Goal: Information Seeking & Learning: Learn about a topic

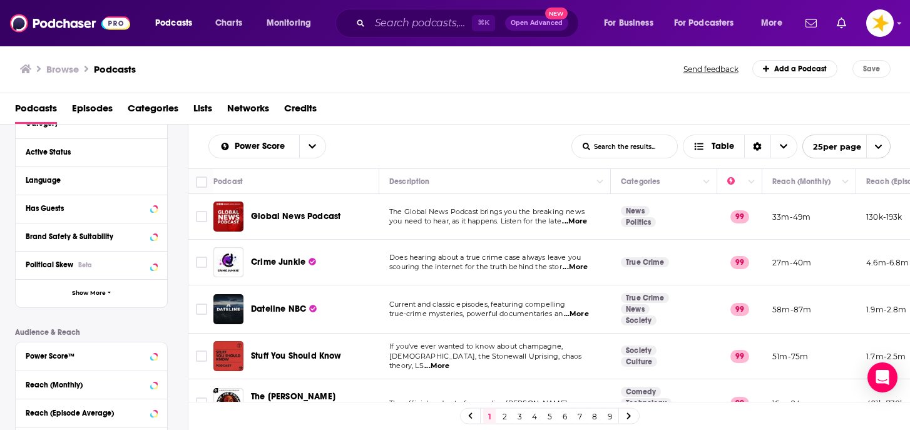
scroll to position [147, 0]
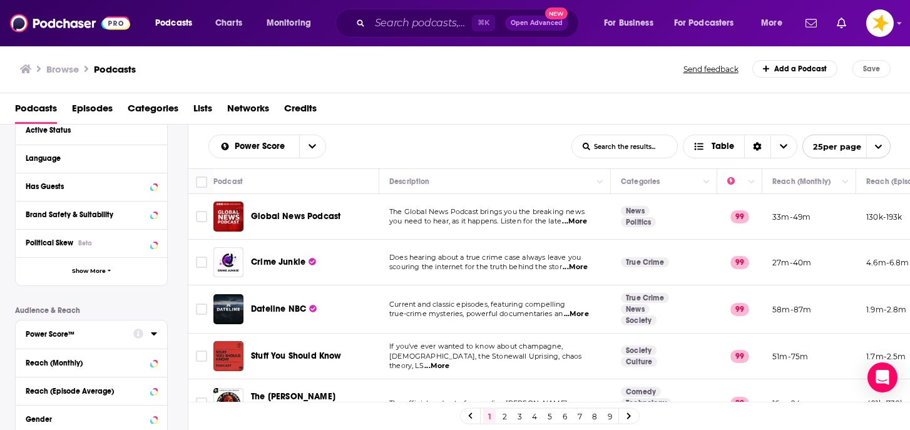
click at [62, 334] on div "Power Score™" at bounding box center [76, 334] width 100 height 9
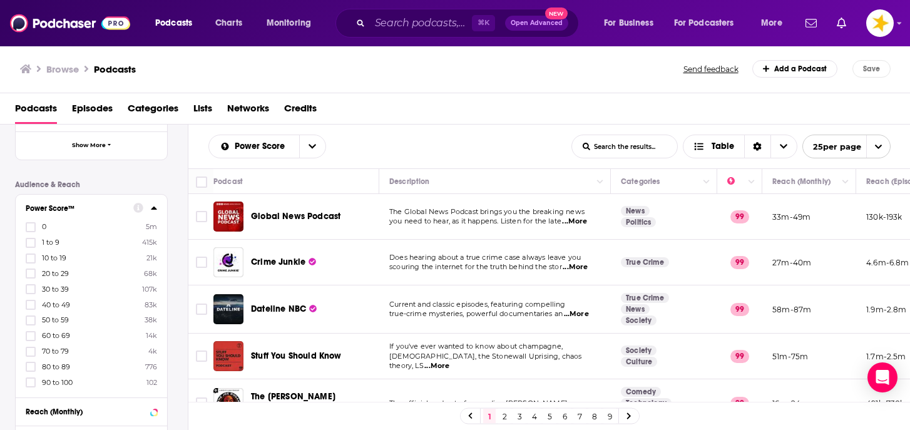
scroll to position [280, 0]
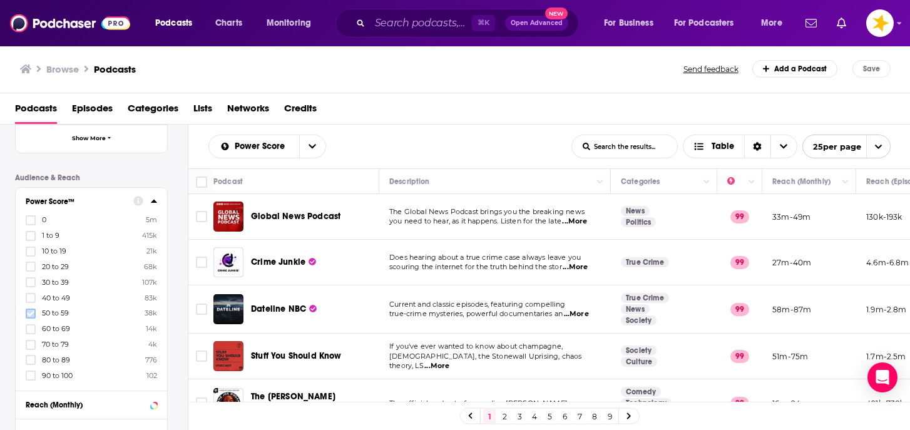
click at [33, 311] on icon at bounding box center [31, 314] width 8 height 6
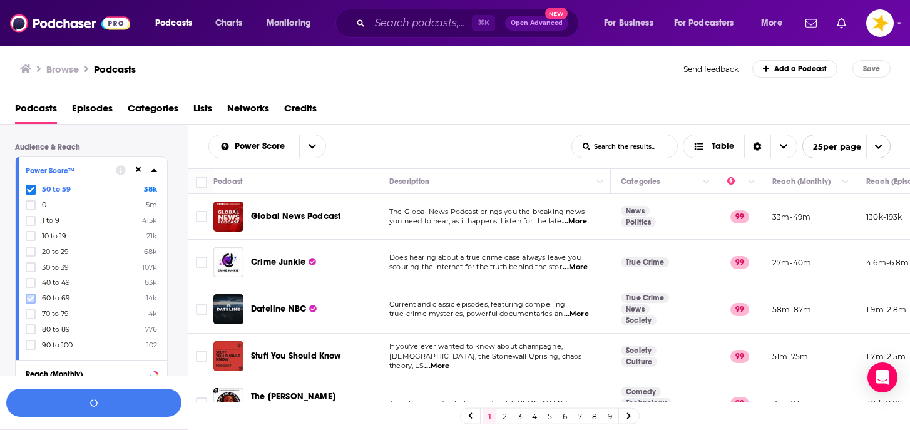
click at [32, 296] on icon at bounding box center [31, 299] width 8 height 6
click at [72, 399] on button "View 10k+ Results" at bounding box center [93, 403] width 175 height 28
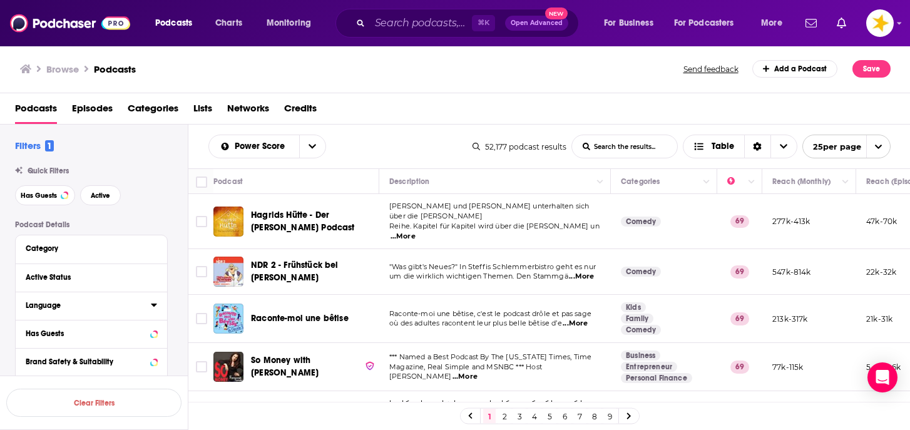
click at [68, 303] on div "Language" at bounding box center [84, 305] width 117 height 9
click at [26, 344] on label at bounding box center [31, 347] width 10 height 10
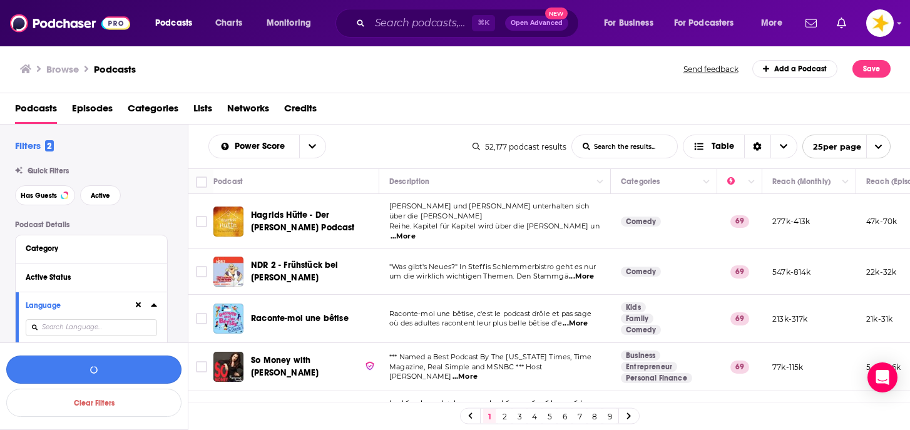
click at [83, 366] on button "button" at bounding box center [93, 370] width 175 height 28
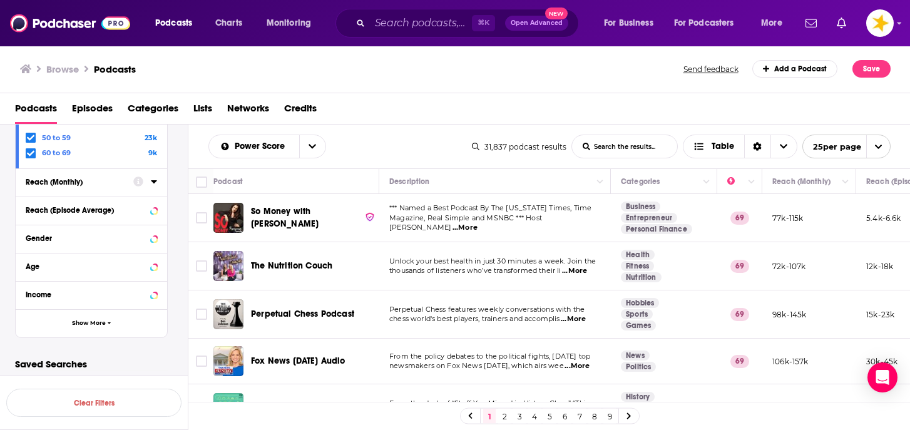
scroll to position [406, 0]
click at [110, 326] on span "button" at bounding box center [110, 323] width 4 height 7
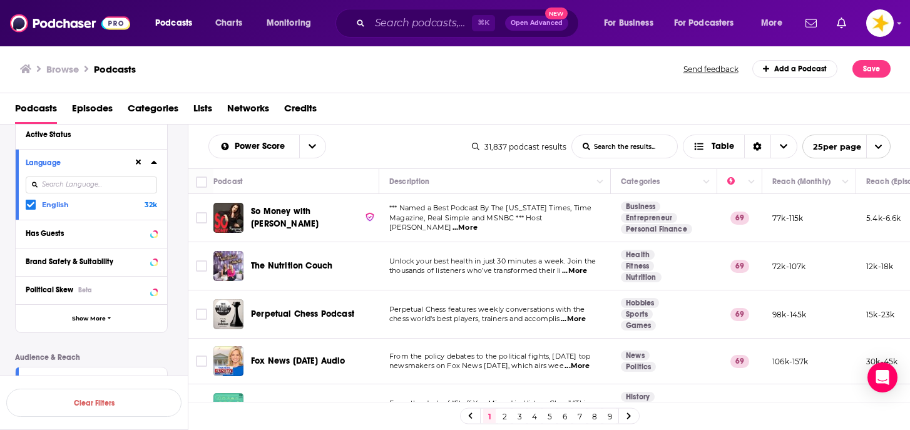
scroll to position [141, 0]
click at [106, 324] on button "Show More" at bounding box center [92, 320] width 152 height 28
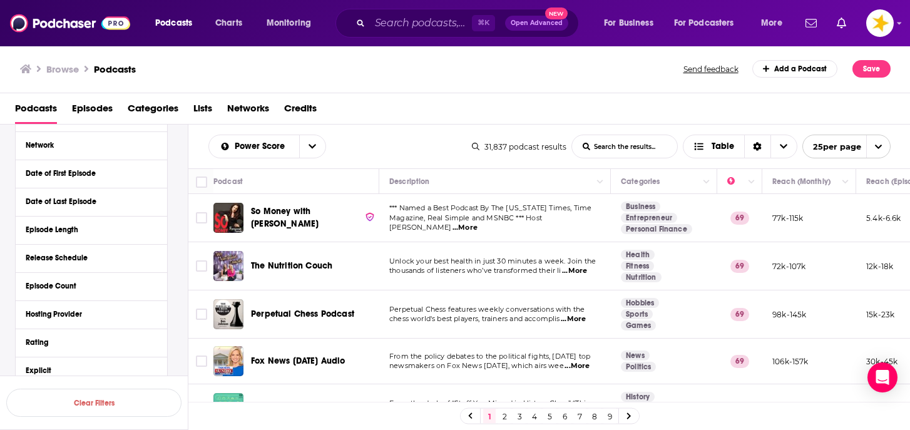
scroll to position [321, 0]
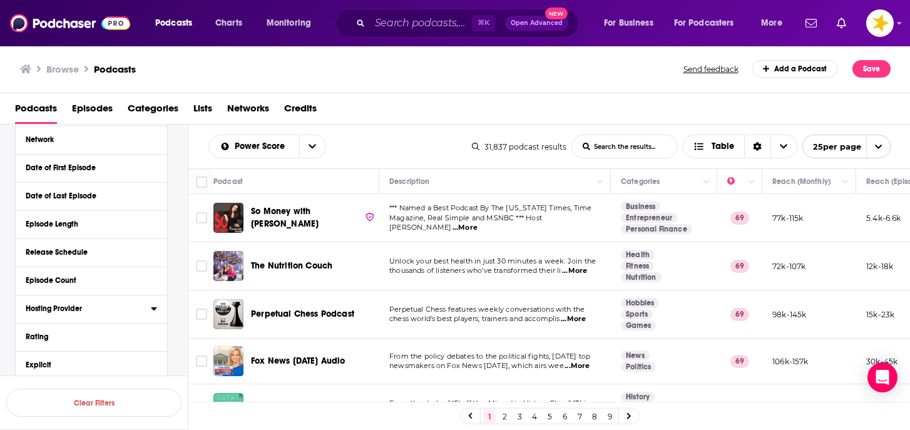
click at [106, 311] on div "Hosting Provider" at bounding box center [84, 308] width 117 height 9
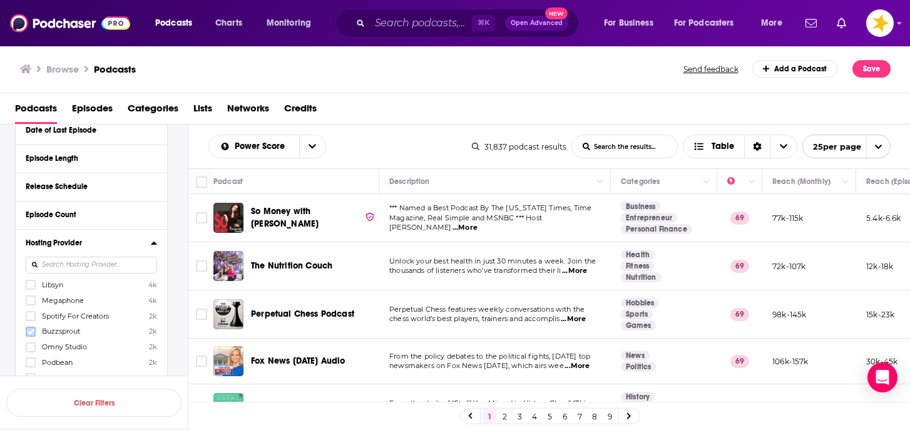
scroll to position [379, 0]
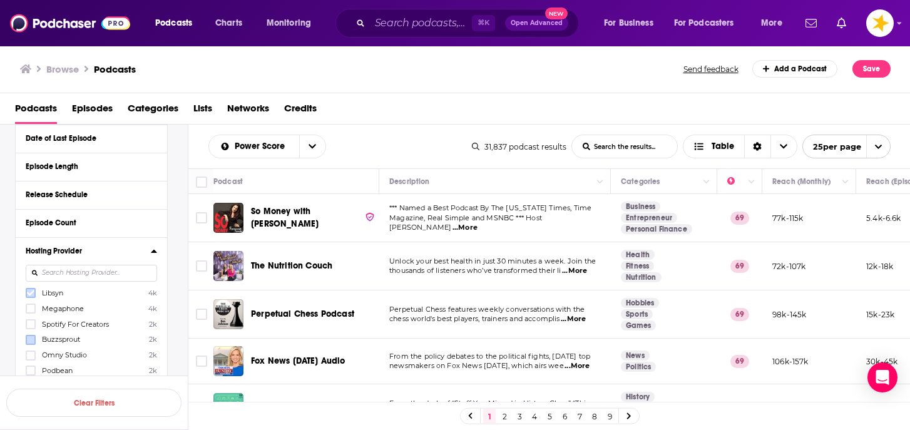
click at [29, 294] on icon at bounding box center [31, 294] width 8 height 6
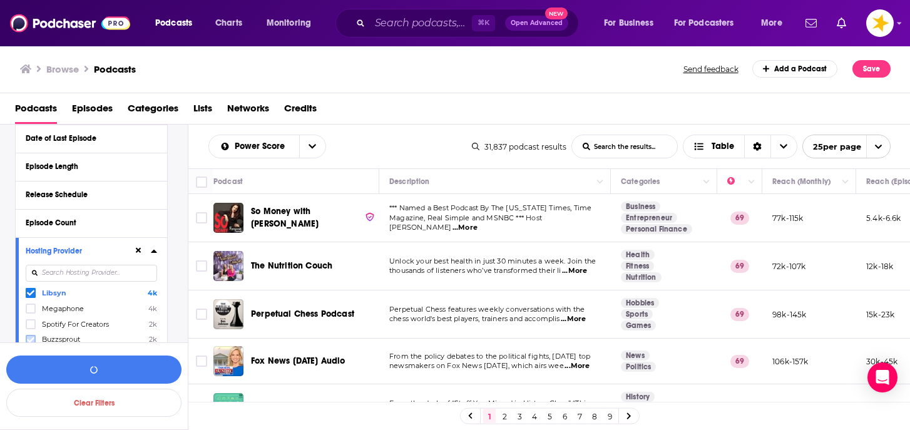
click at [29, 336] on icon at bounding box center [31, 340] width 8 height 8
click at [29, 338] on icon at bounding box center [31, 340] width 8 height 8
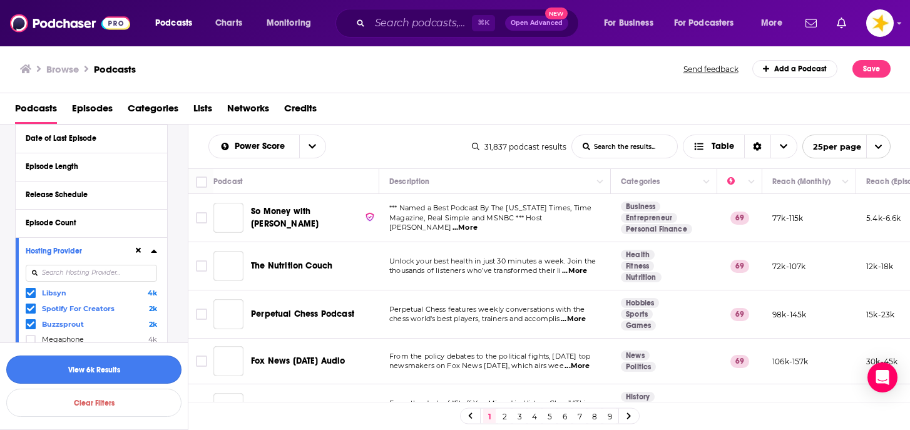
click at [64, 369] on button "View 6k Results" at bounding box center [93, 370] width 175 height 28
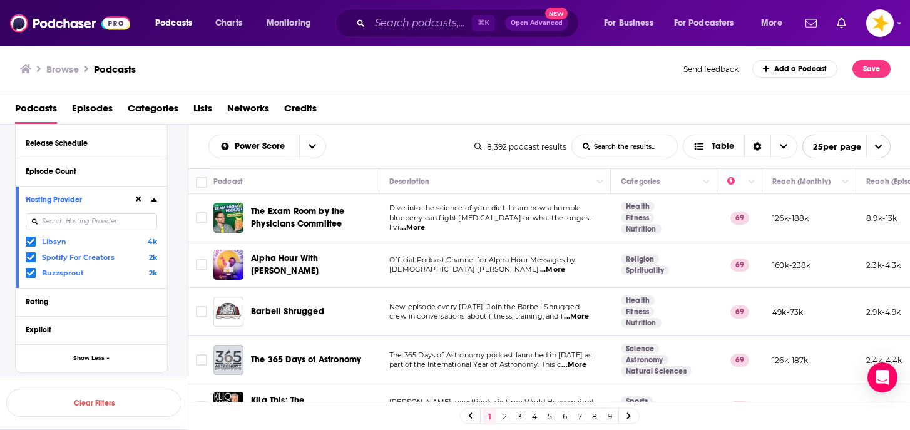
scroll to position [428, 0]
click at [160, 115] on span "Categories" at bounding box center [153, 111] width 51 height 26
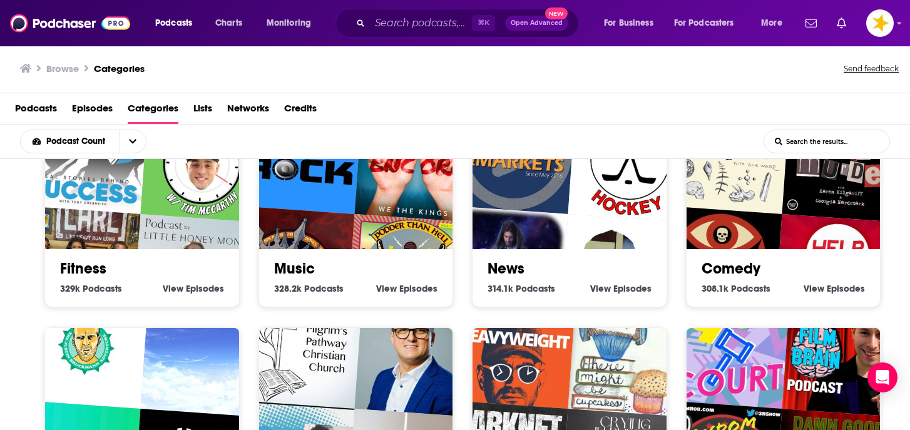
scroll to position [435, 0]
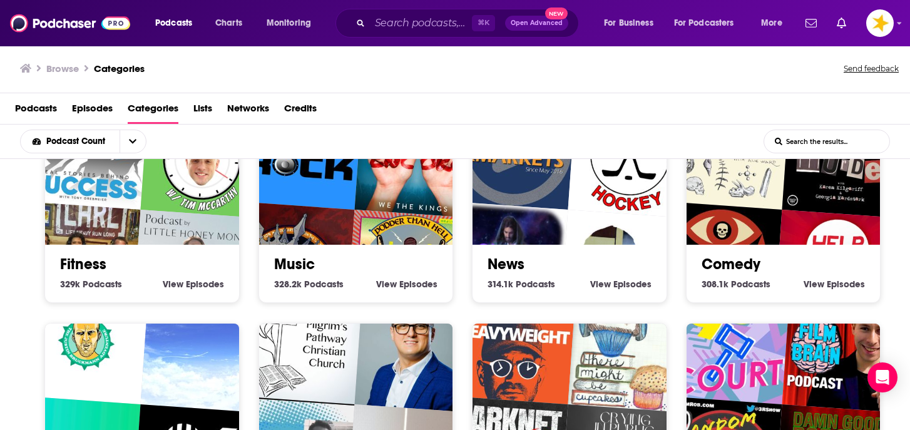
click at [854, 235] on img "Help I Sexted My Boss" at bounding box center [836, 272] width 124 height 124
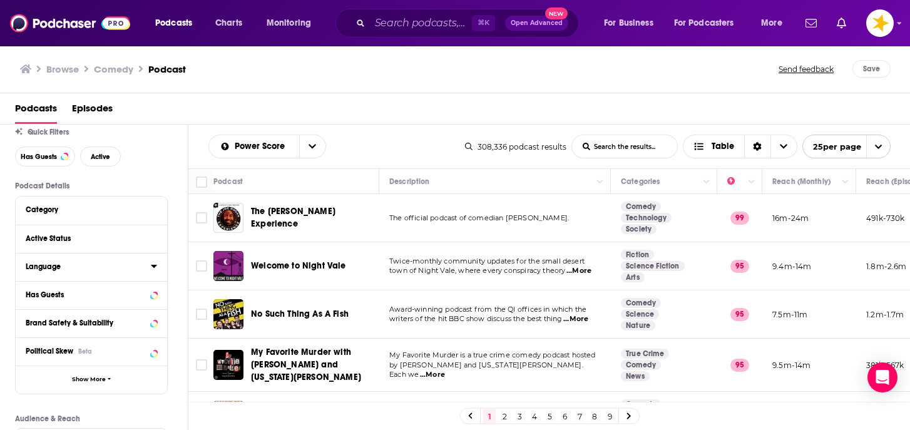
scroll to position [41, 0]
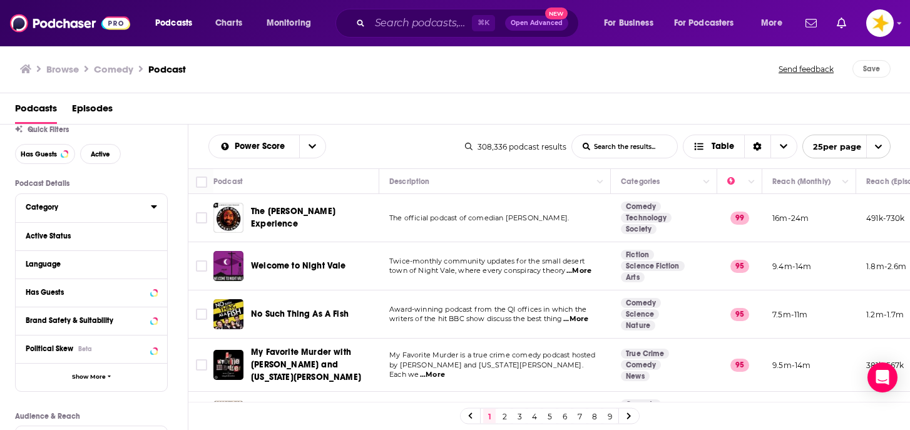
click at [79, 212] on div "Category" at bounding box center [84, 207] width 117 height 9
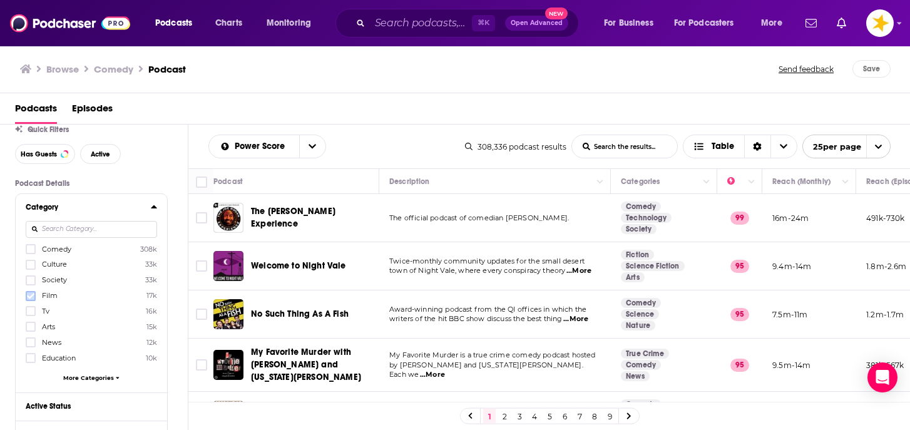
scroll to position [65, 0]
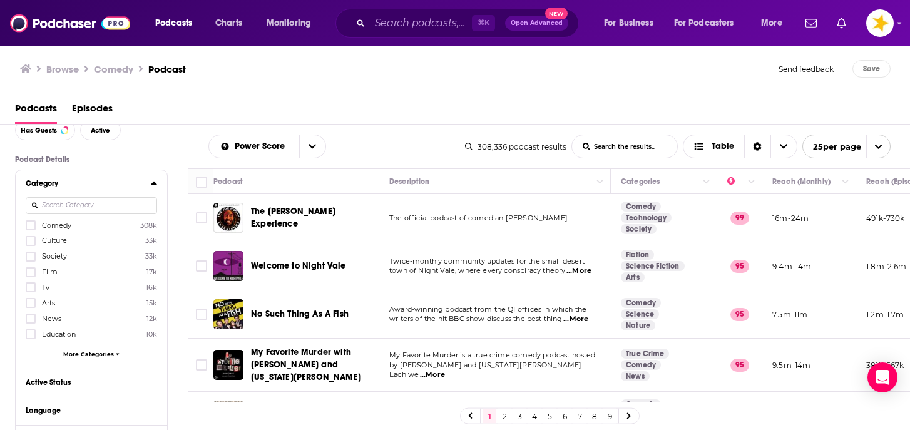
click at [85, 352] on span "More Categories" at bounding box center [88, 354] width 51 height 7
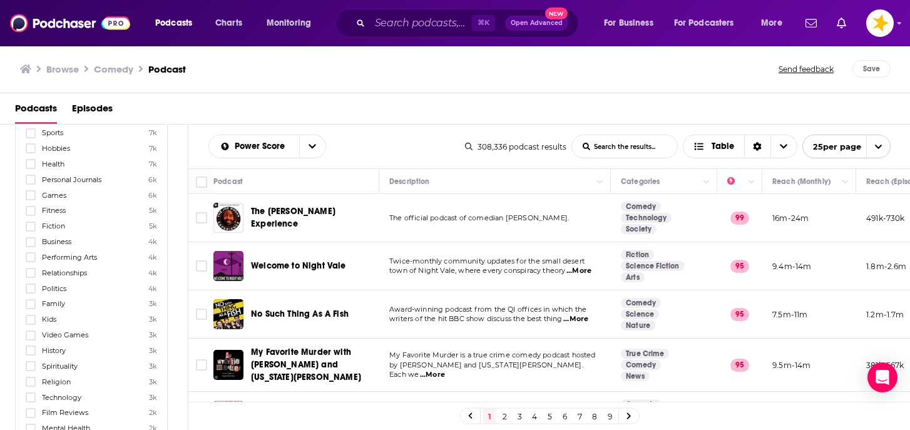
scroll to position [302, 0]
click at [34, 327] on icon at bounding box center [31, 331] width 8 height 8
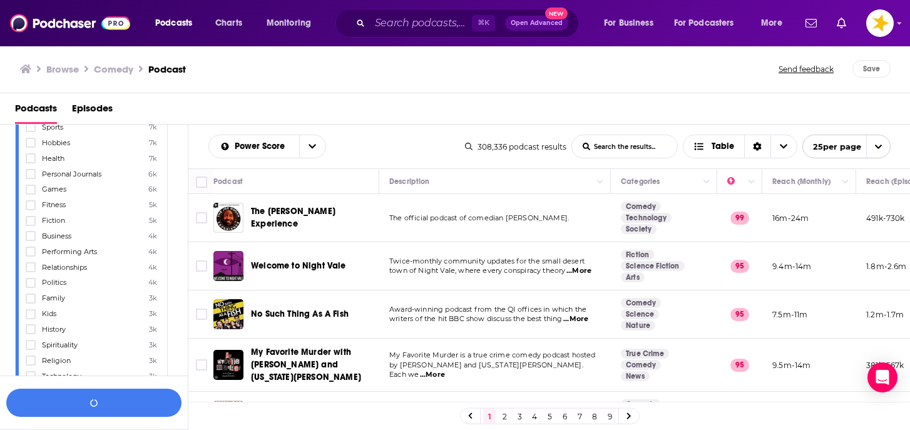
scroll to position [322, 0]
click at [34, 324] on icon at bounding box center [31, 326] width 8 height 8
click at [32, 293] on icon at bounding box center [31, 297] width 8 height 8
click at [94, 406] on button "View 8k Results" at bounding box center [93, 403] width 175 height 28
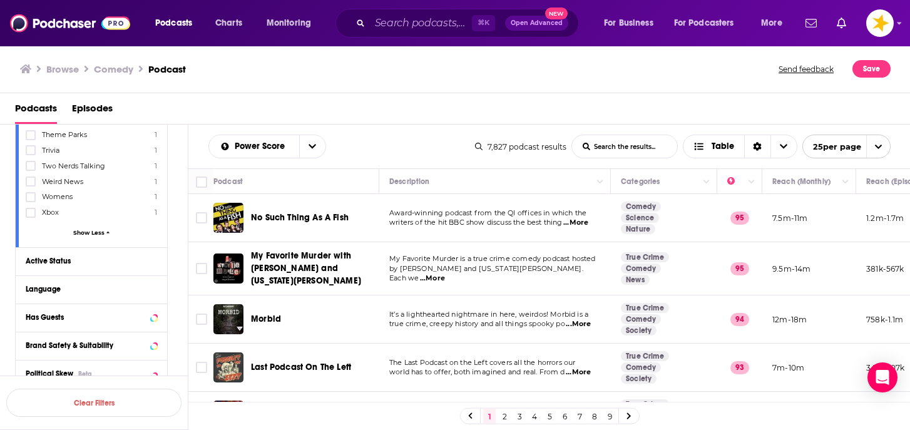
scroll to position [3885, 0]
click at [99, 257] on button "Active Status" at bounding box center [91, 265] width 131 height 16
click at [56, 280] on span "All" at bounding box center [84, 288] width 117 height 16
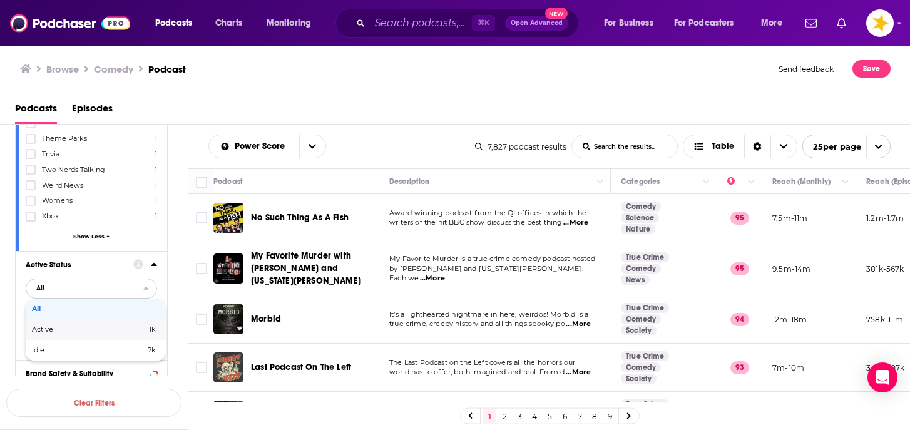
click at [51, 326] on span "Active" at bounding box center [66, 329] width 68 height 7
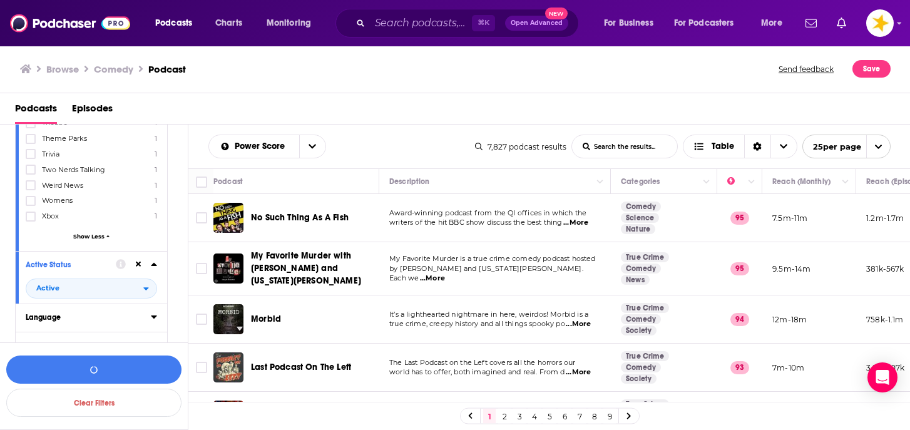
click at [58, 309] on button "Language" at bounding box center [88, 317] width 125 height 16
click at [30, 325] on div at bounding box center [91, 339] width 131 height 29
click at [31, 356] on icon at bounding box center [31, 360] width 8 height 8
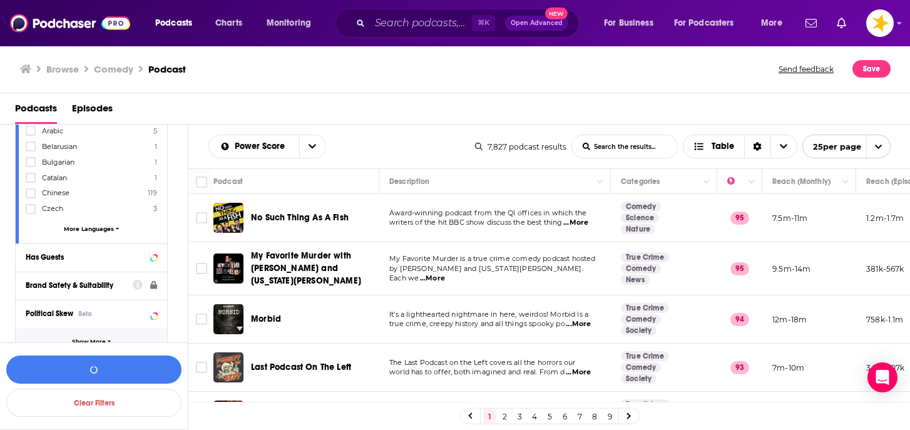
scroll to position [4145, 0]
click at [72, 338] on span "Show More" at bounding box center [89, 341] width 34 height 7
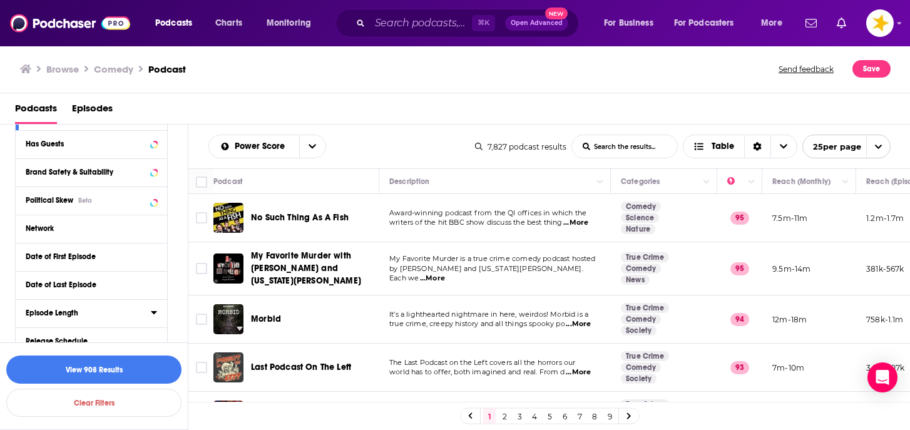
scroll to position [4278, 0]
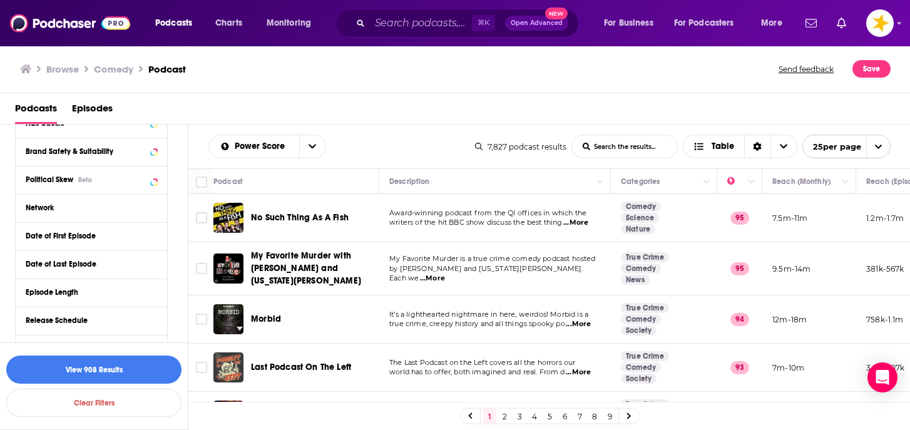
click at [65, 373] on div "Hosting Provider" at bounding box center [84, 377] width 117 height 9
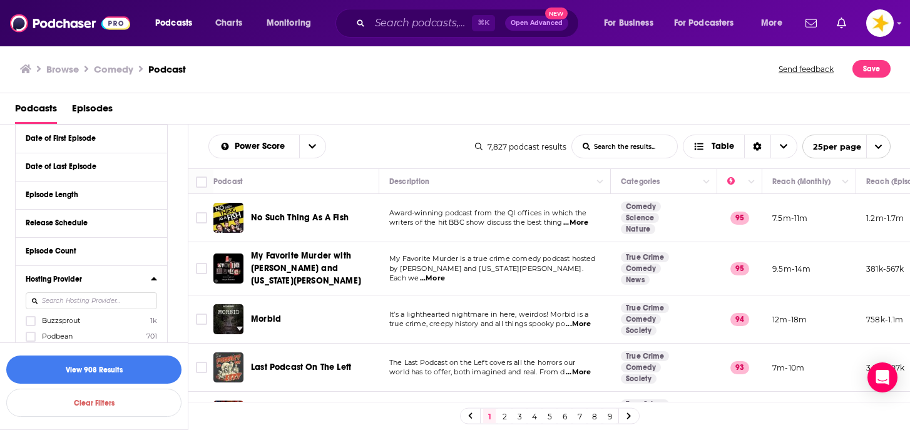
scroll to position [4378, 0]
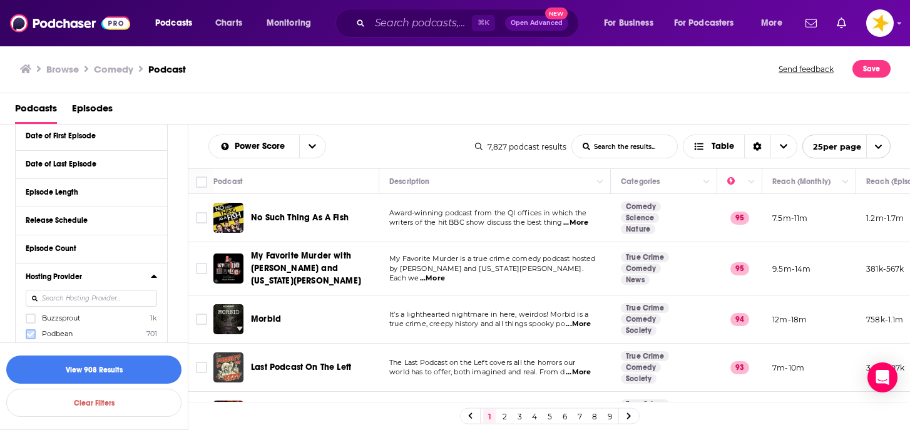
click at [31, 331] on icon at bounding box center [31, 335] width 8 height 8
click at [31, 362] on icon at bounding box center [31, 365] width 8 height 6
click at [31, 377] on icon at bounding box center [31, 381] width 8 height 8
click at [33, 394] on icon at bounding box center [31, 397] width 8 height 6
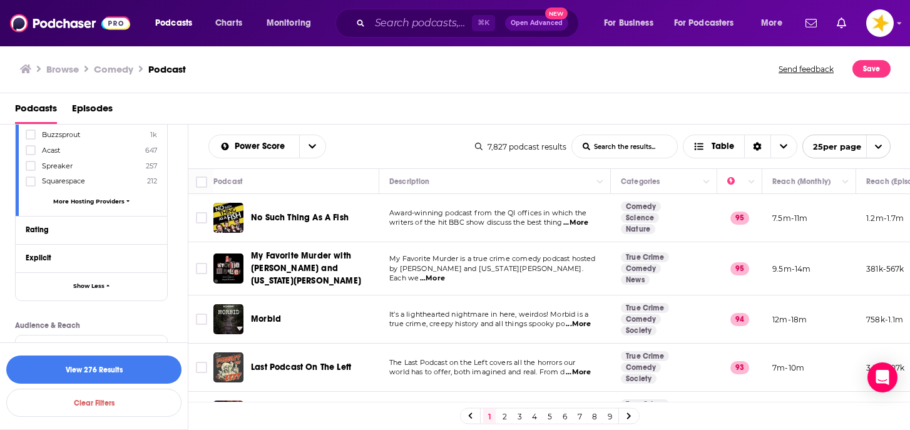
scroll to position [4629, 0]
click at [93, 336] on button "Power Score™" at bounding box center [80, 344] width 108 height 16
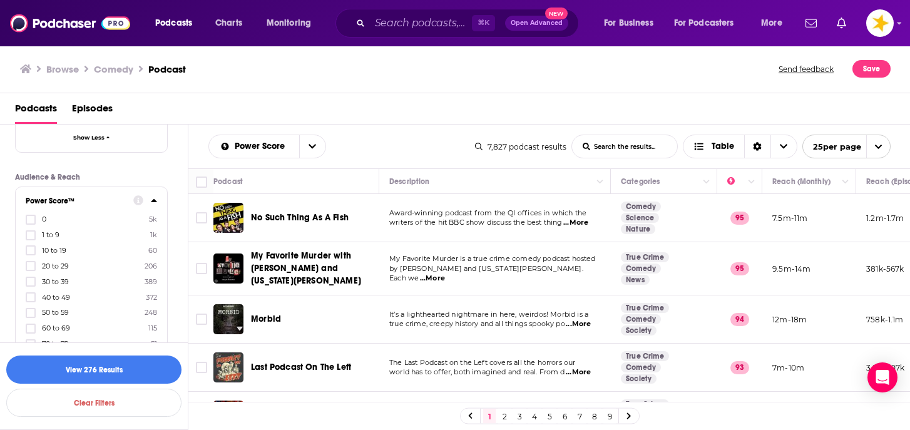
scroll to position [4778, 0]
click at [32, 320] on icon at bounding box center [31, 324] width 8 height 8
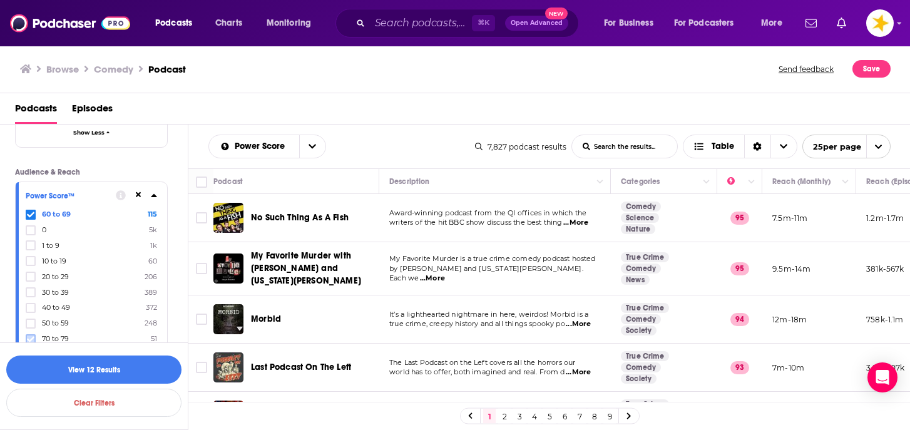
click at [31, 336] on icon at bounding box center [31, 340] width 8 height 8
click at [103, 364] on button "View 59 Results" at bounding box center [93, 370] width 175 height 28
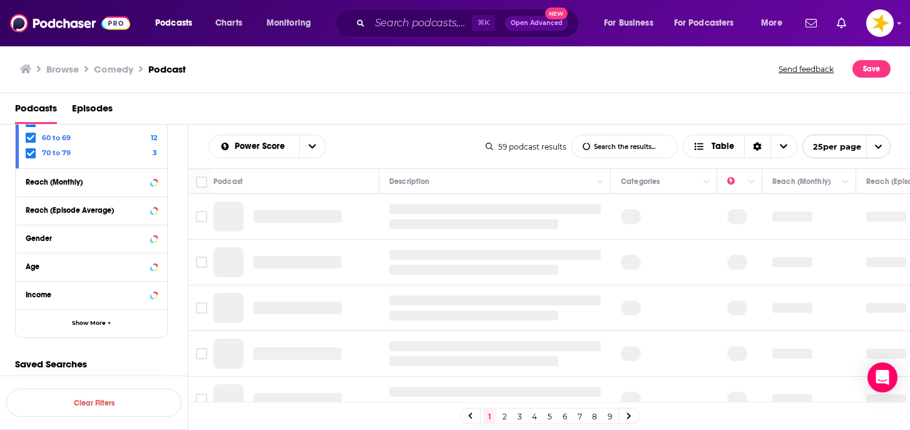
scroll to position [1675, 0]
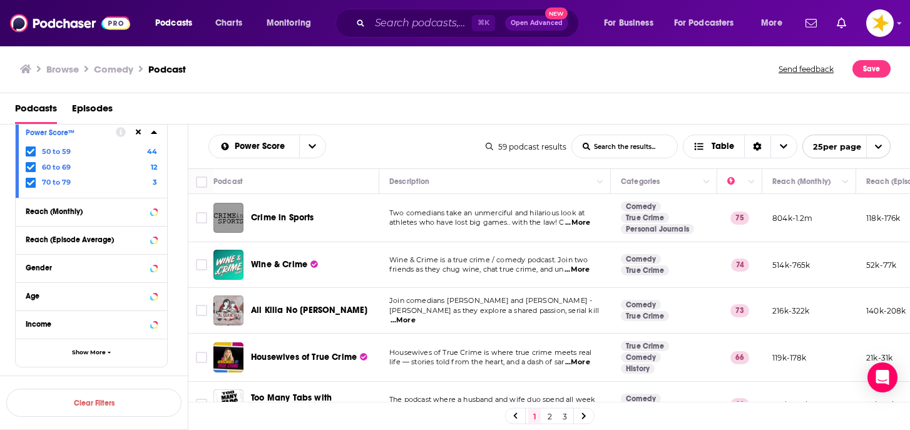
click at [285, 225] on div "Crime in Sports" at bounding box center [316, 218] width 130 height 30
click at [292, 217] on span "Crime in Sports" at bounding box center [282, 217] width 63 height 11
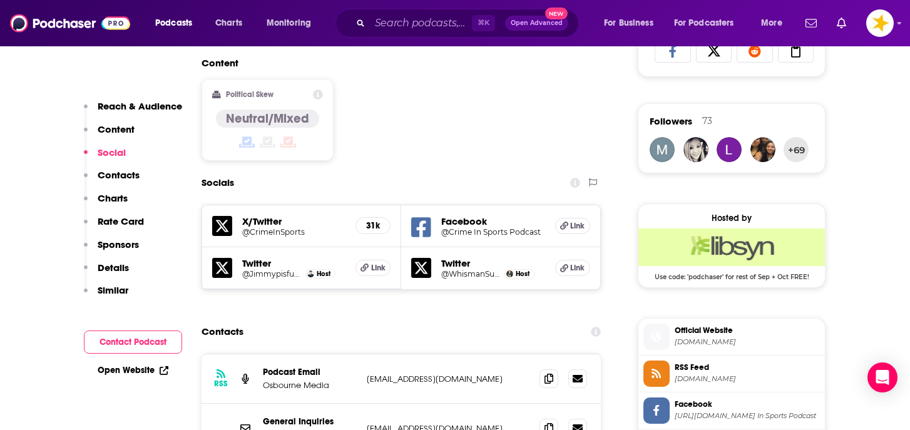
scroll to position [964, 0]
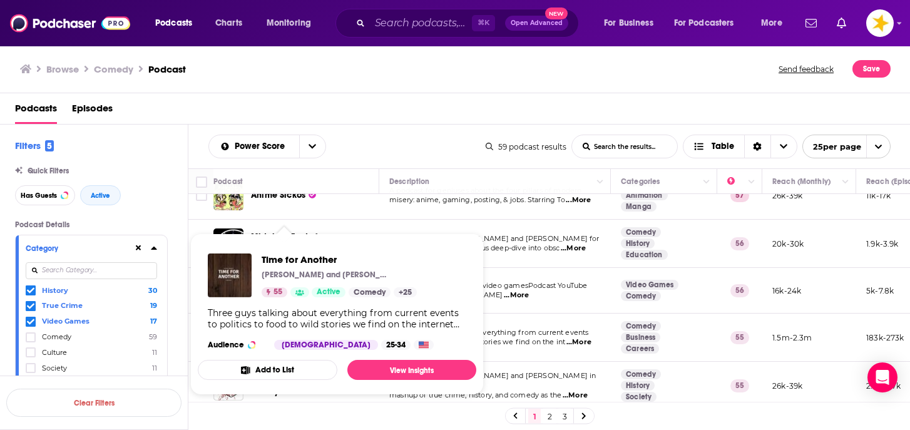
scroll to position [972, 0]
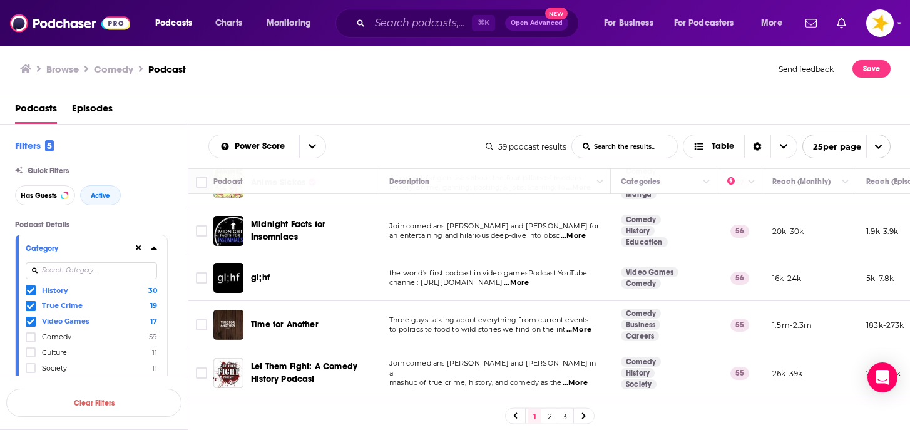
click at [547, 416] on link "2" at bounding box center [549, 416] width 13 height 15
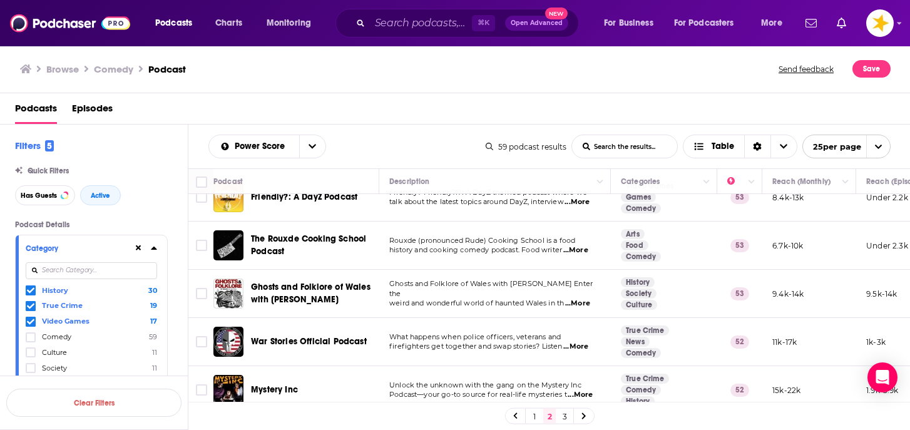
scroll to position [582, 0]
click at [460, 94] on div "Podcasts Episodes" at bounding box center [455, 108] width 911 height 31
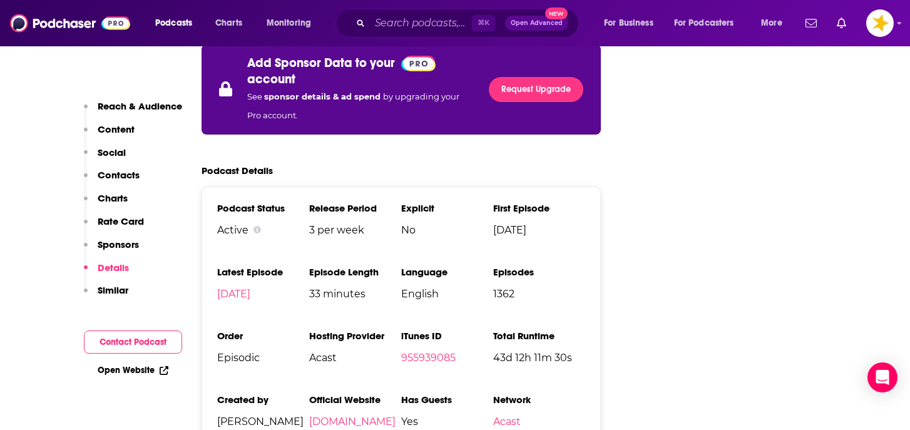
scroll to position [2463, 0]
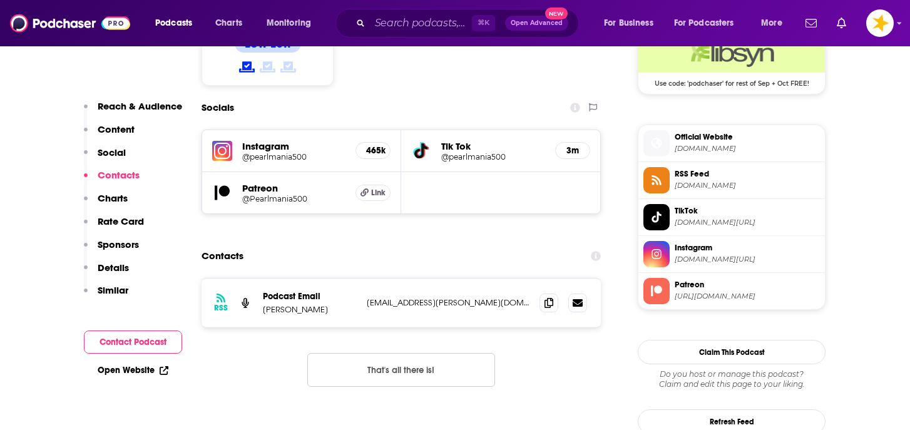
scroll to position [1054, 0]
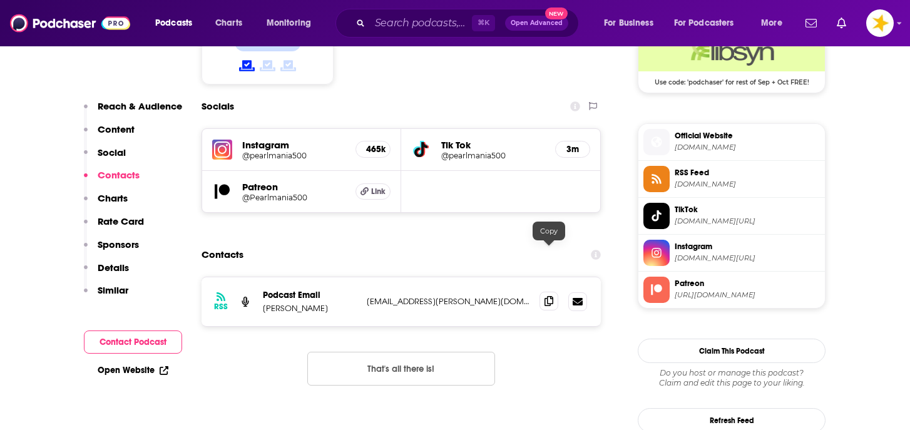
click at [550, 296] on icon at bounding box center [549, 301] width 9 height 10
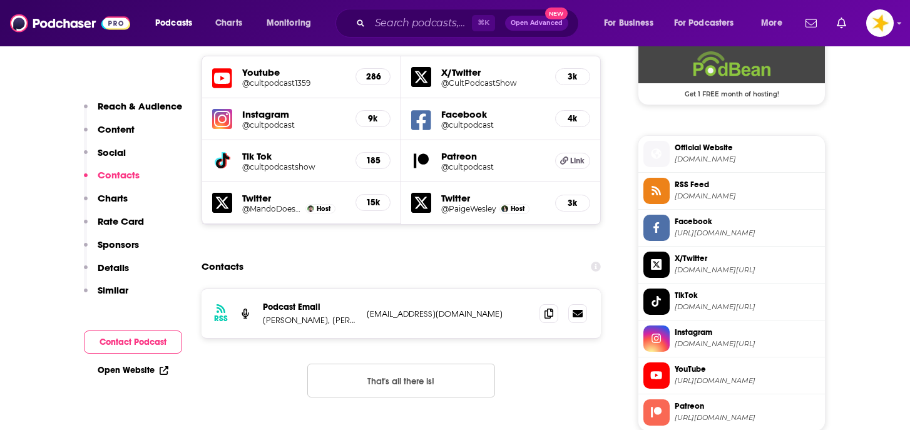
scroll to position [1165, 0]
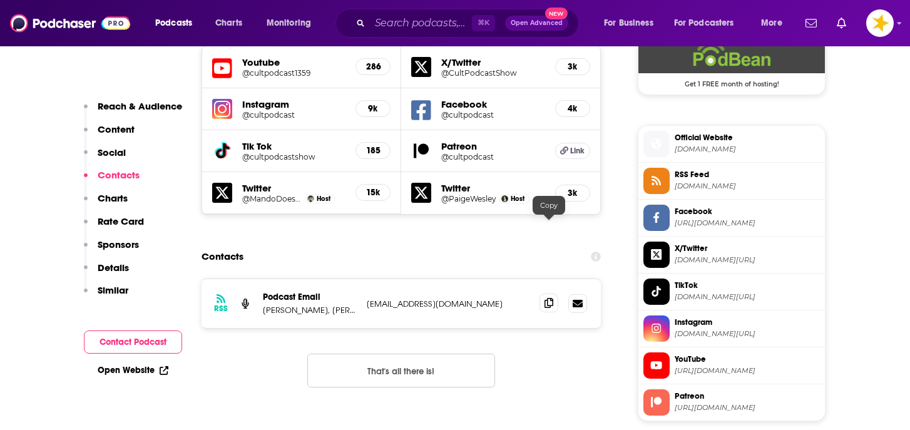
click at [549, 298] on icon at bounding box center [549, 303] width 9 height 10
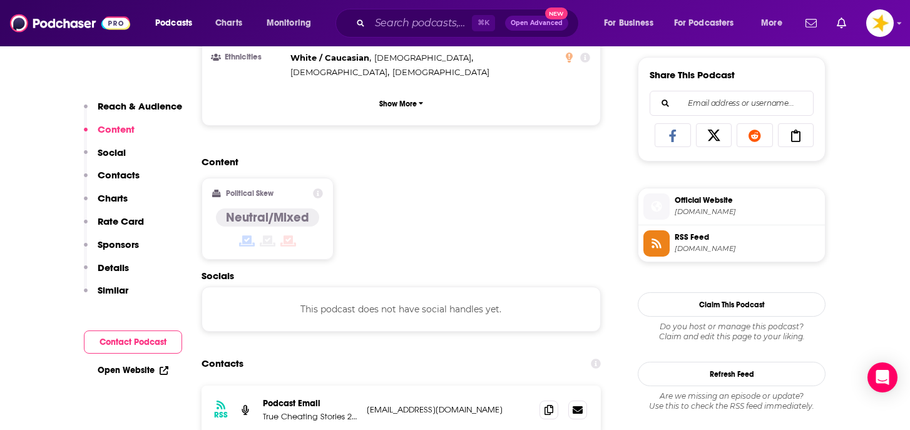
scroll to position [879, 0]
click at [550, 404] on icon at bounding box center [549, 409] width 9 height 10
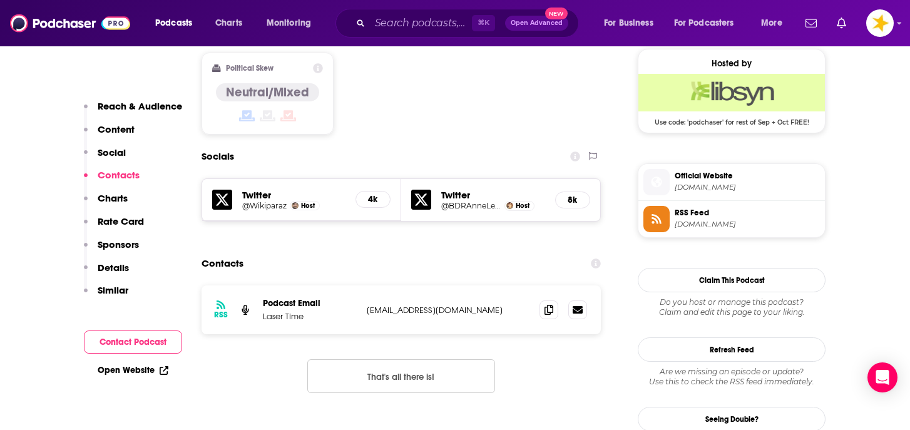
scroll to position [1051, 0]
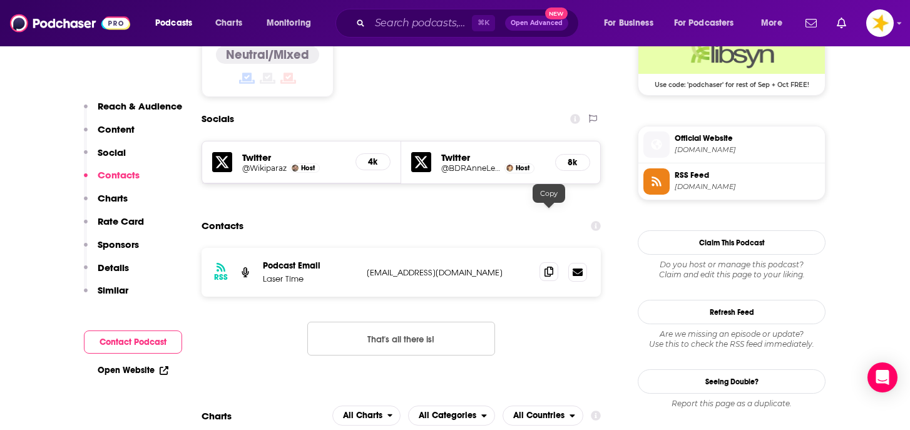
click at [549, 267] on icon at bounding box center [549, 272] width 9 height 10
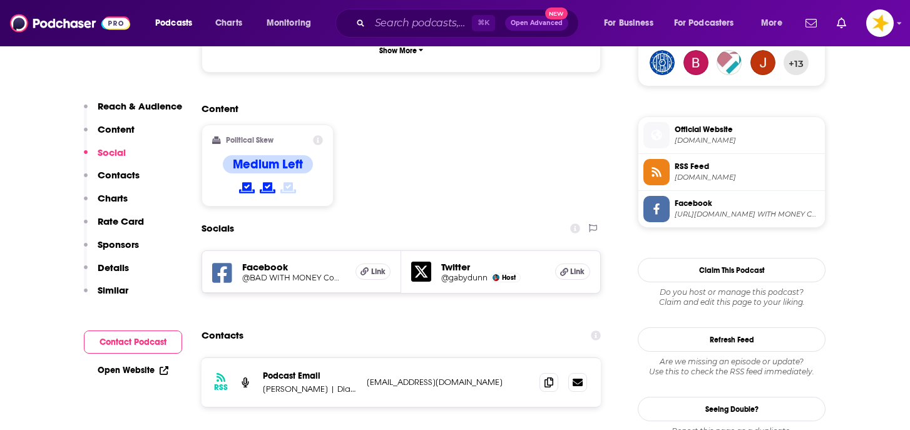
scroll to position [950, 0]
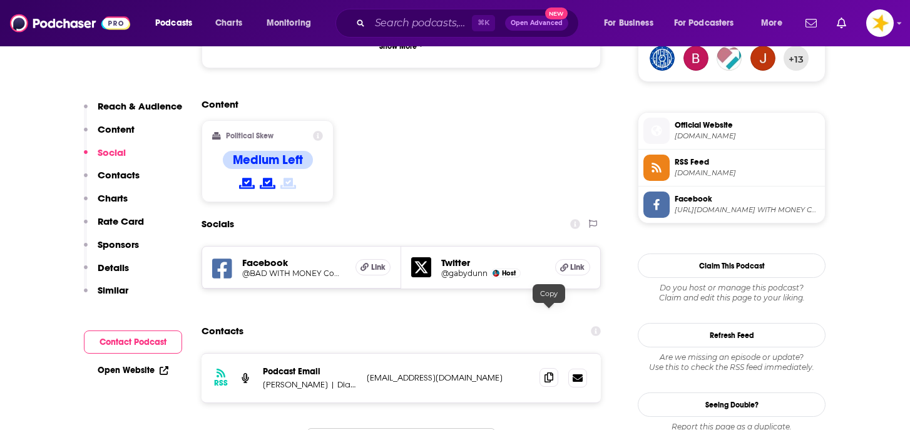
click at [551, 373] on icon at bounding box center [549, 378] width 9 height 10
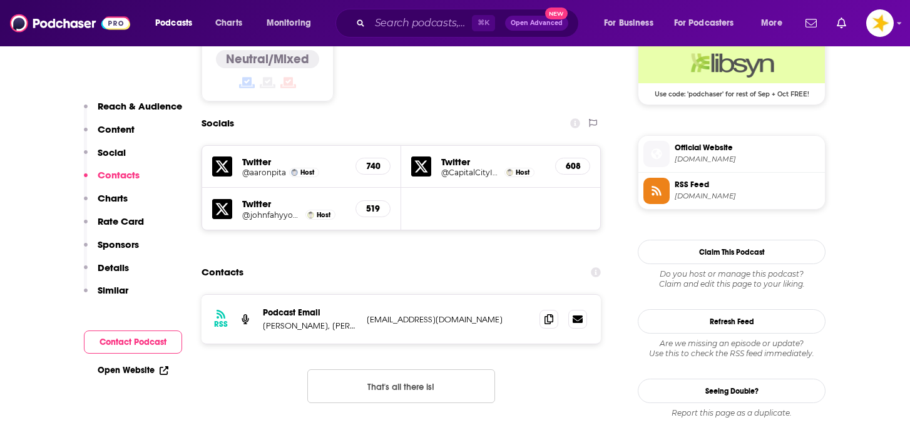
scroll to position [1055, 0]
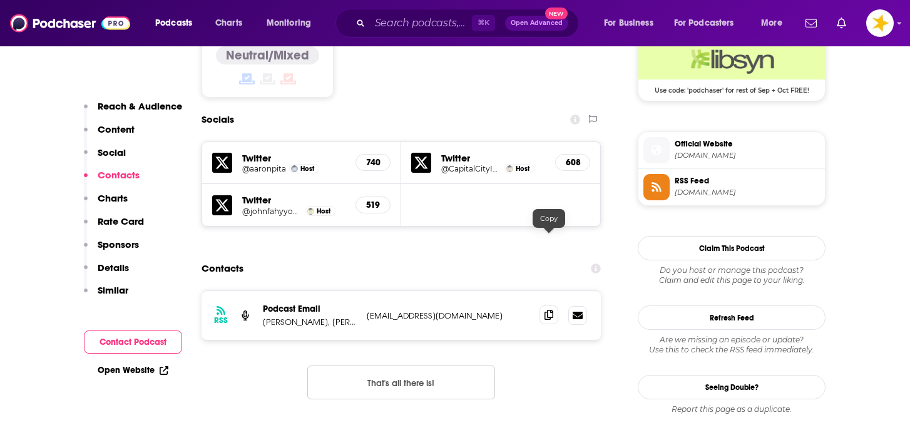
click at [552, 310] on icon at bounding box center [549, 315] width 9 height 10
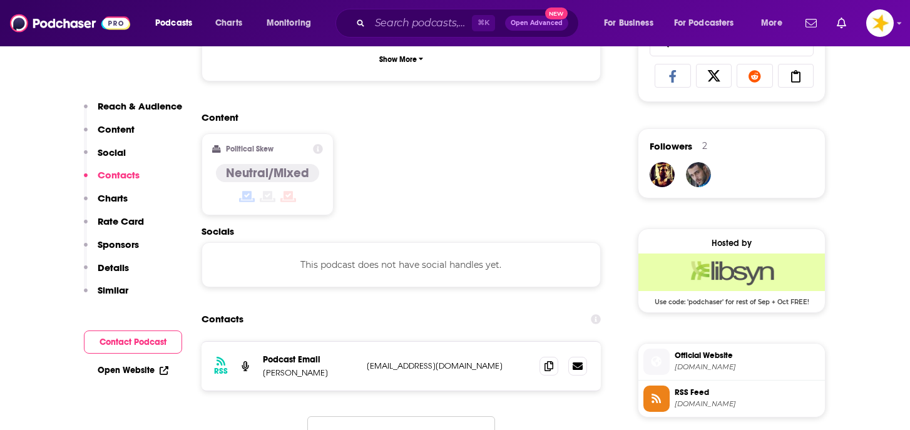
scroll to position [950, 0]
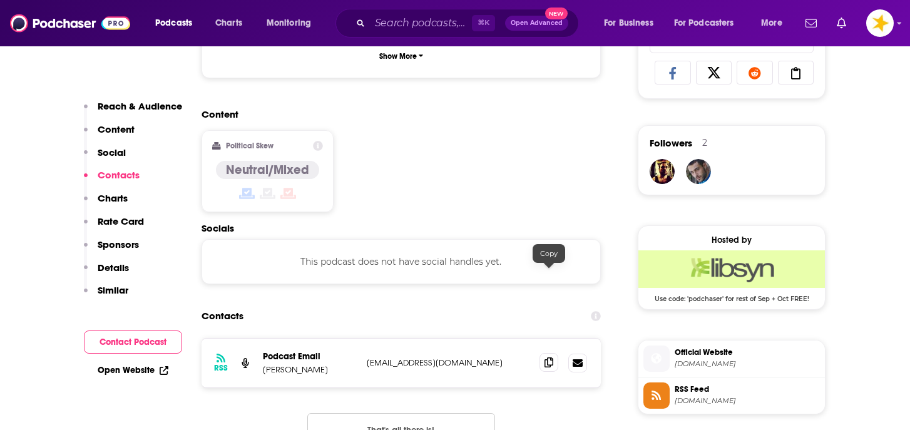
click at [547, 357] on icon at bounding box center [549, 362] width 9 height 10
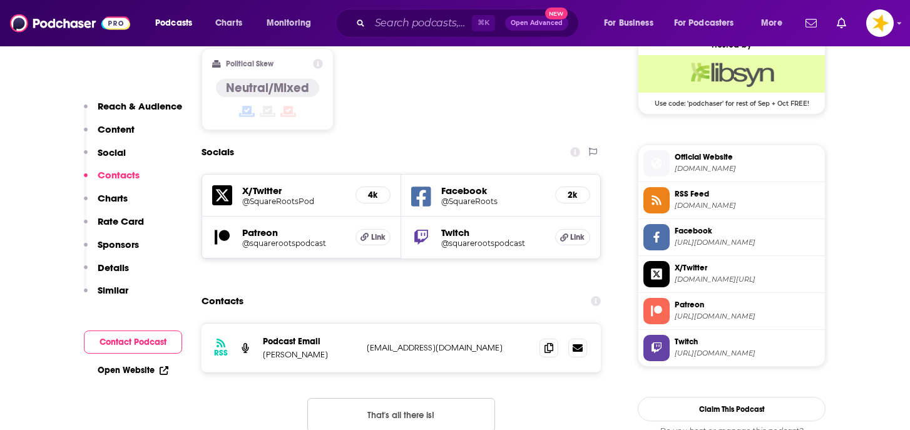
scroll to position [1046, 0]
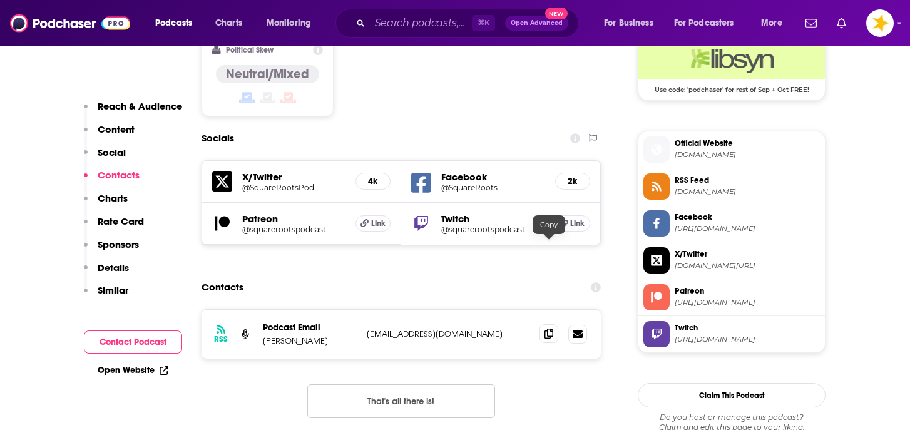
click at [550, 329] on icon at bounding box center [549, 334] width 9 height 10
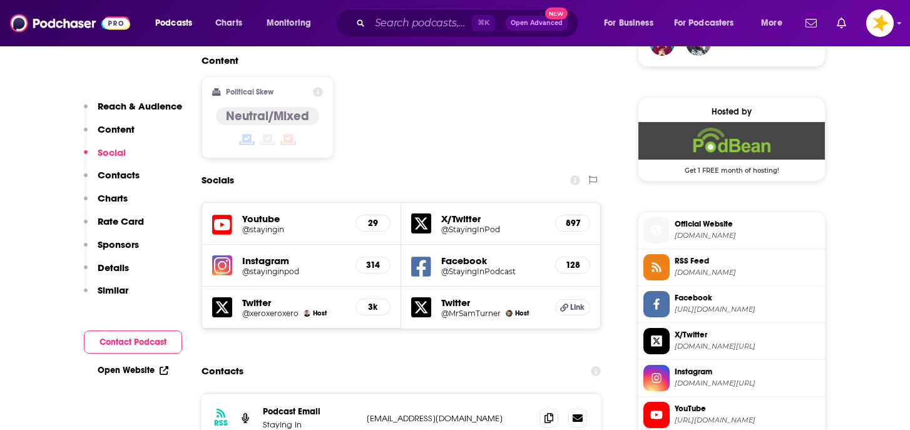
scroll to position [969, 0]
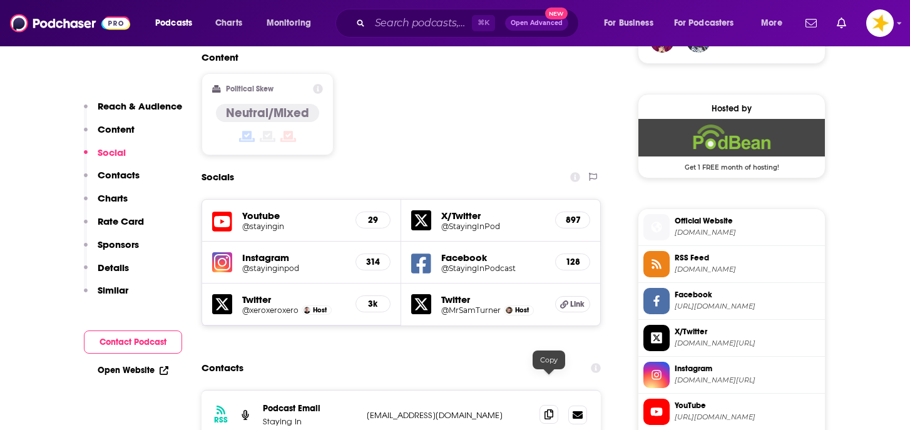
click at [548, 409] on icon at bounding box center [549, 414] width 9 height 10
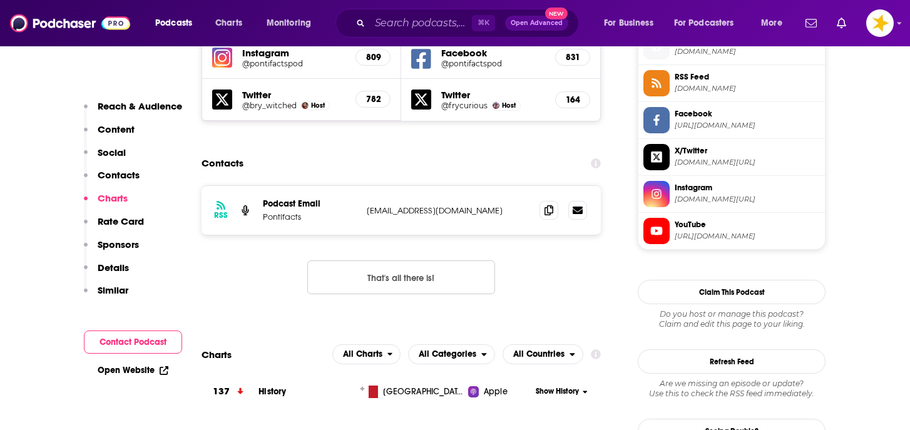
scroll to position [1158, 0]
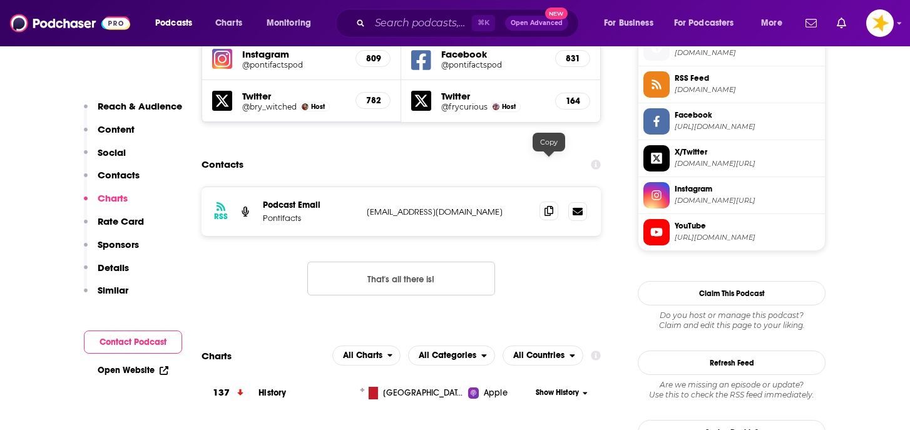
click at [542, 202] on span at bounding box center [549, 211] width 19 height 19
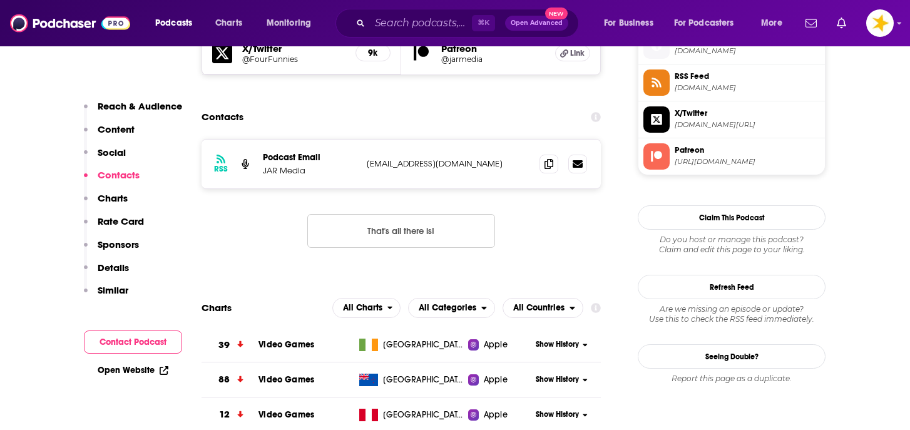
scroll to position [1153, 0]
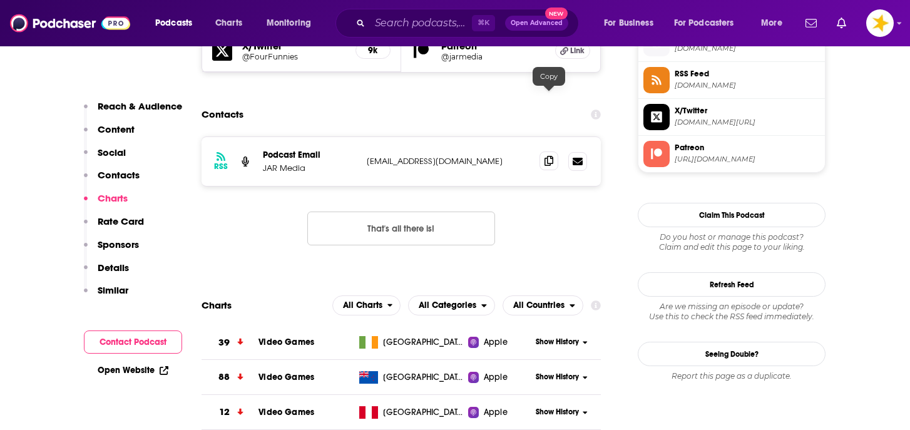
click at [546, 152] on span at bounding box center [549, 161] width 19 height 19
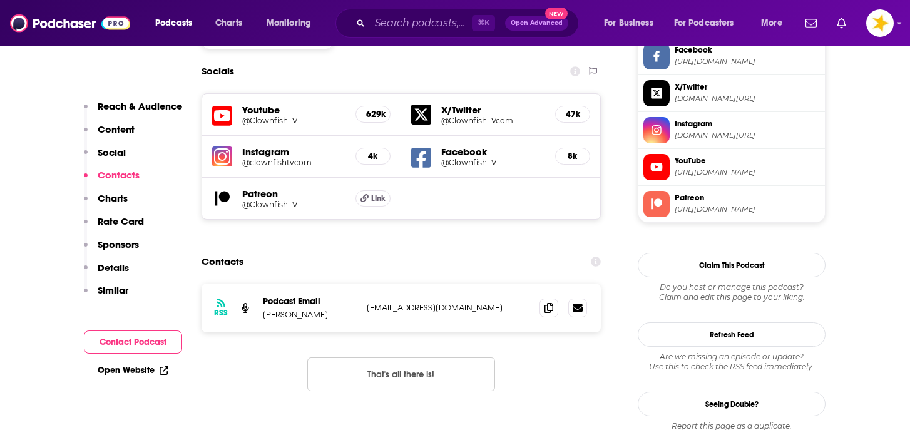
scroll to position [1115, 0]
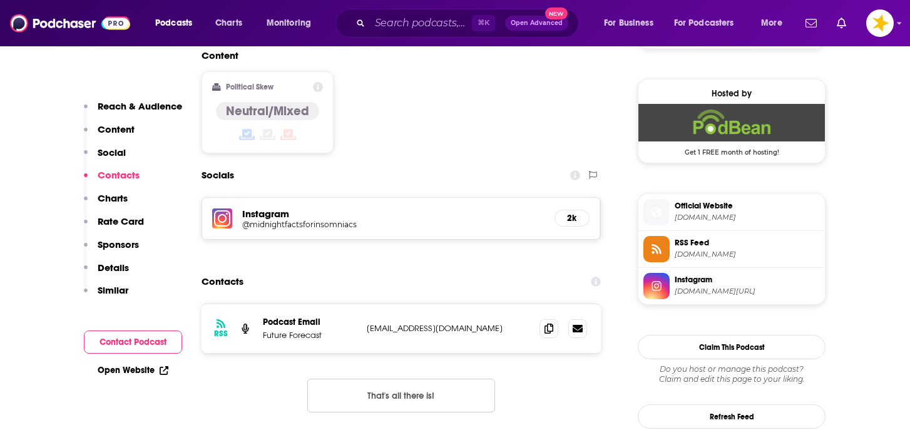
scroll to position [997, 0]
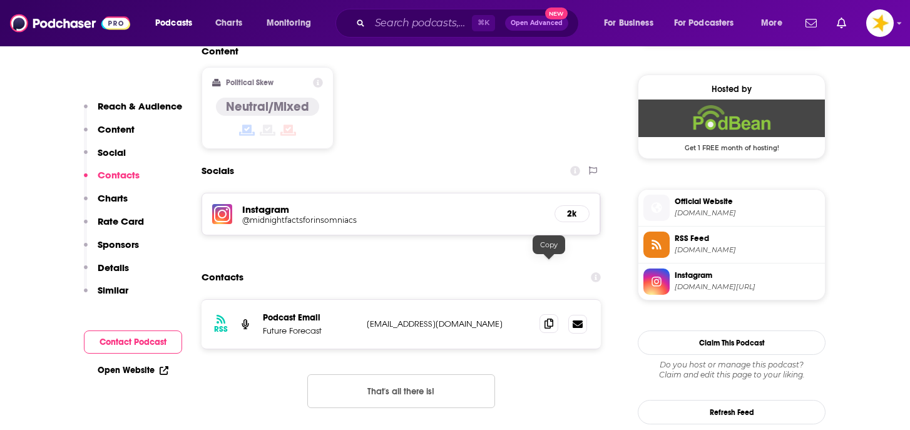
click at [547, 319] on icon at bounding box center [549, 324] width 9 height 10
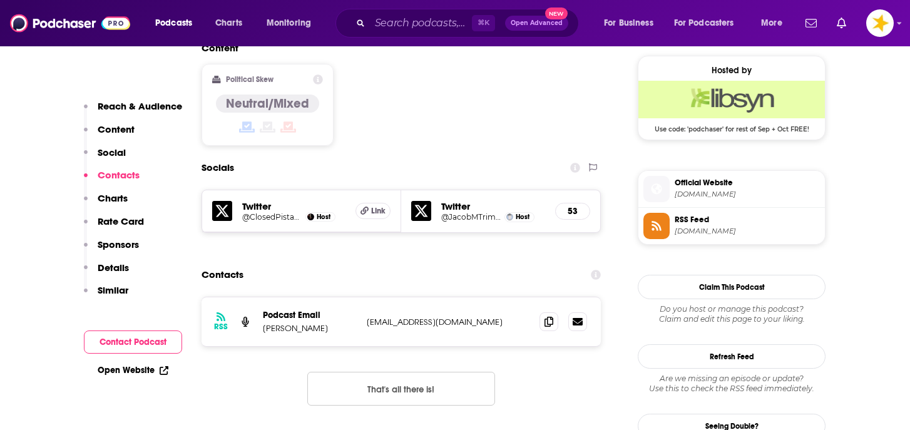
scroll to position [1010, 0]
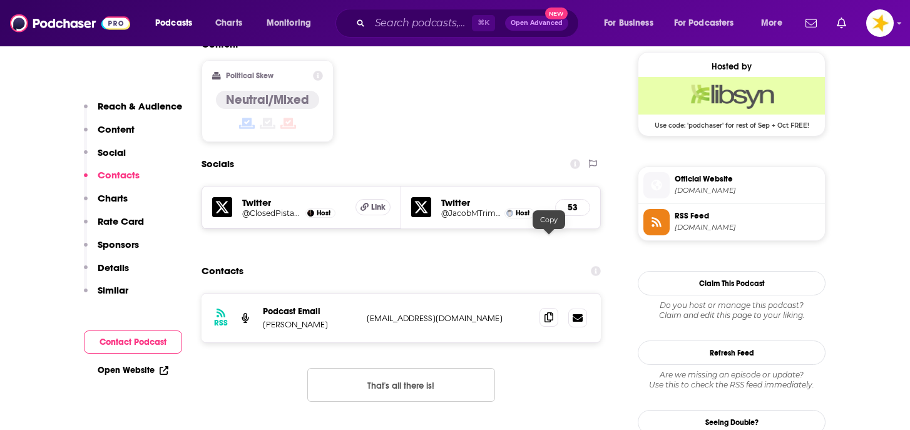
click at [550, 312] on icon at bounding box center [549, 317] width 9 height 10
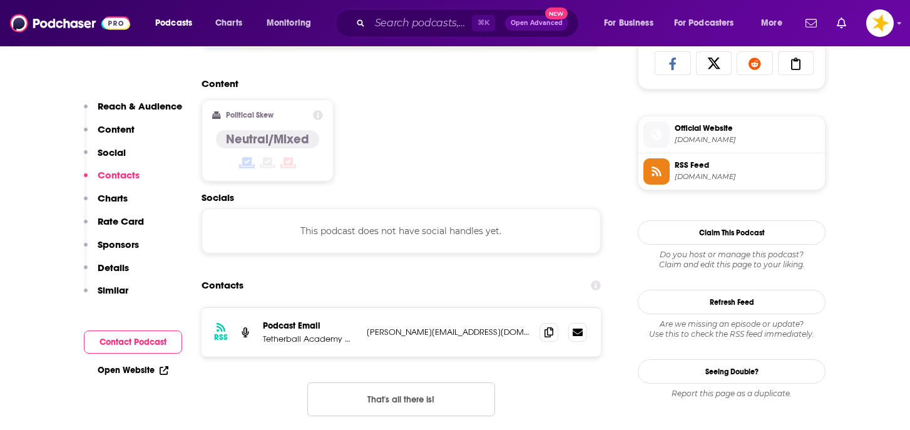
scroll to position [955, 0]
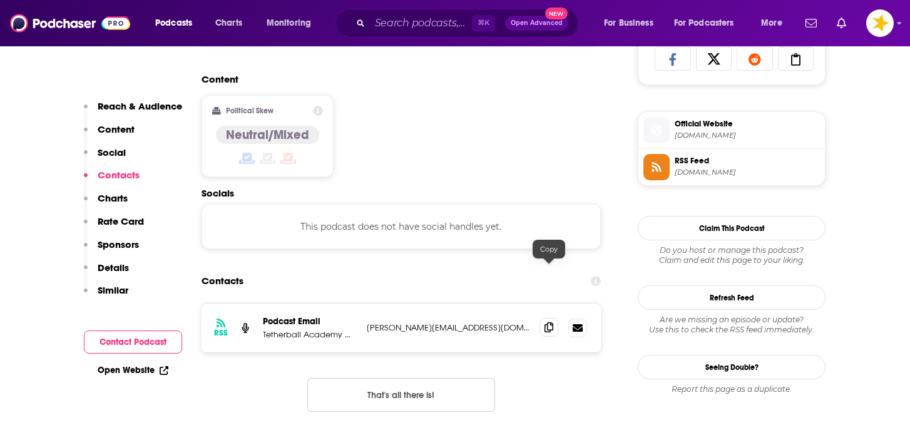
click at [548, 322] on icon at bounding box center [549, 327] width 9 height 10
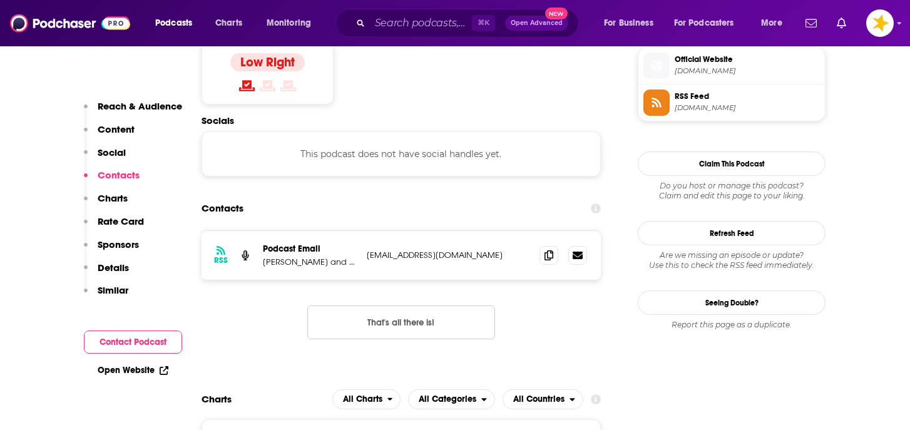
scroll to position [1021, 0]
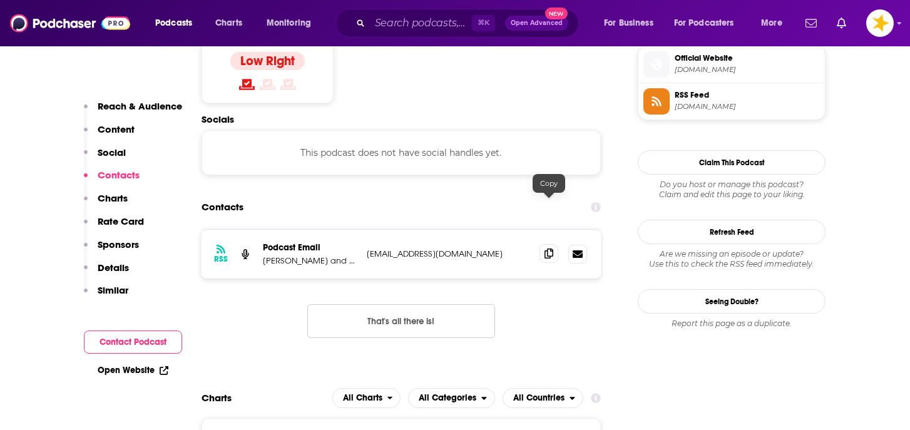
click at [548, 244] on span at bounding box center [549, 253] width 19 height 19
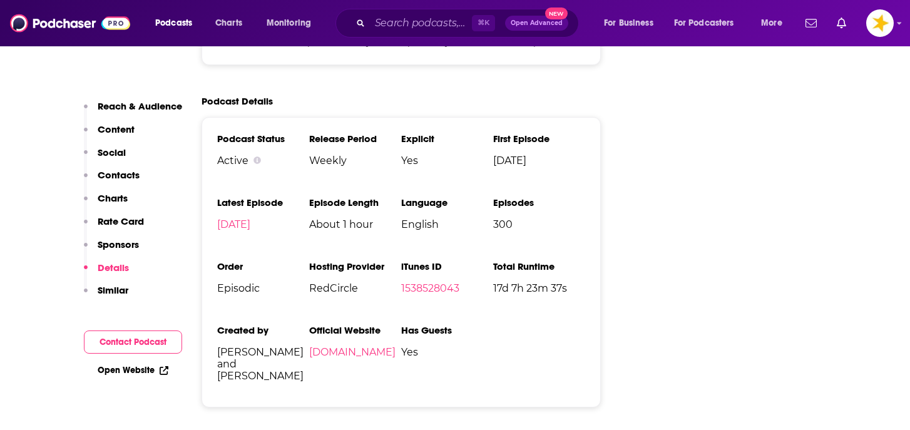
scroll to position [1709, 0]
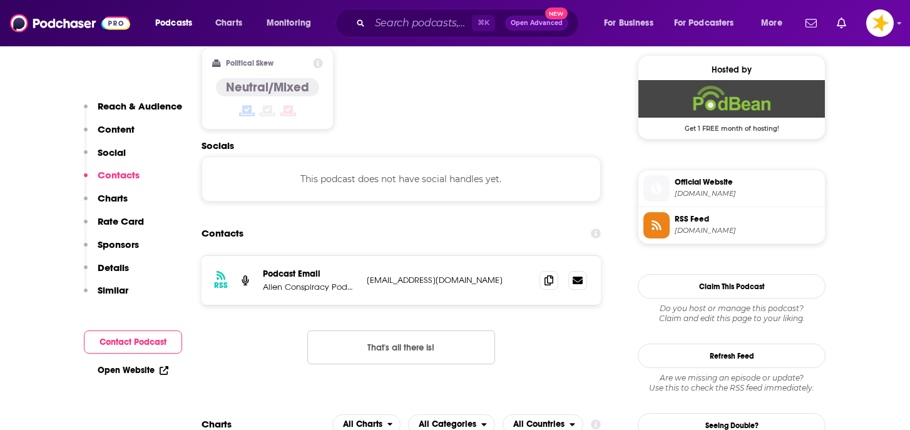
scroll to position [1020, 0]
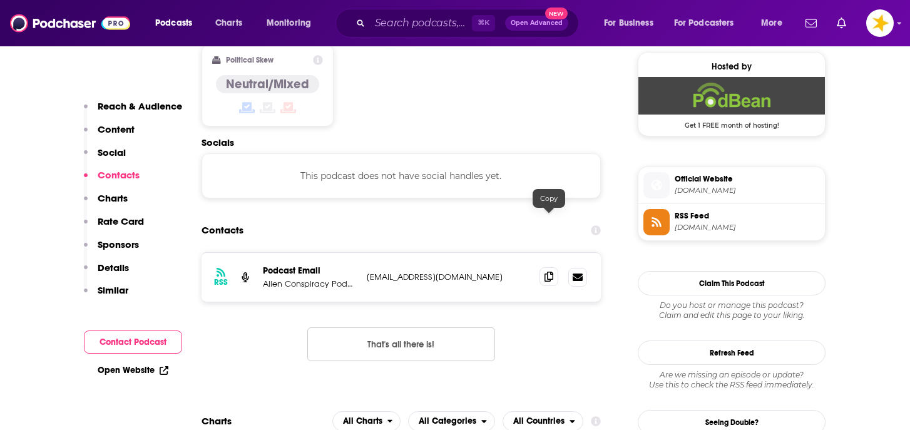
click at [553, 267] on span at bounding box center [549, 276] width 19 height 19
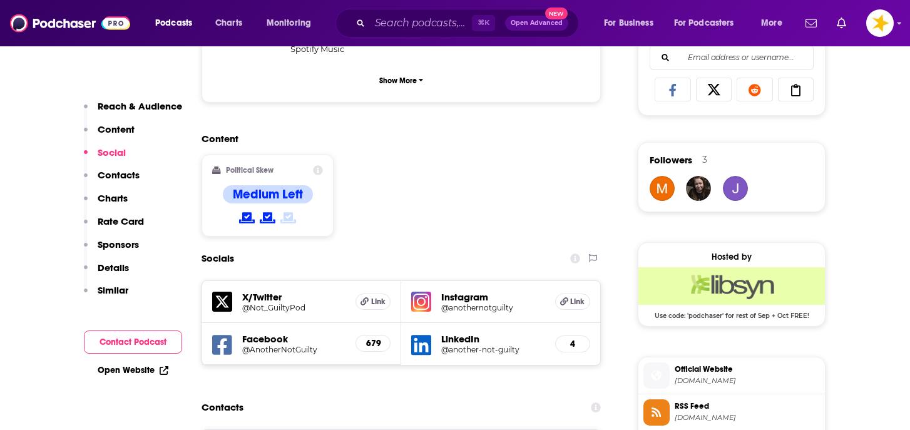
scroll to position [927, 0]
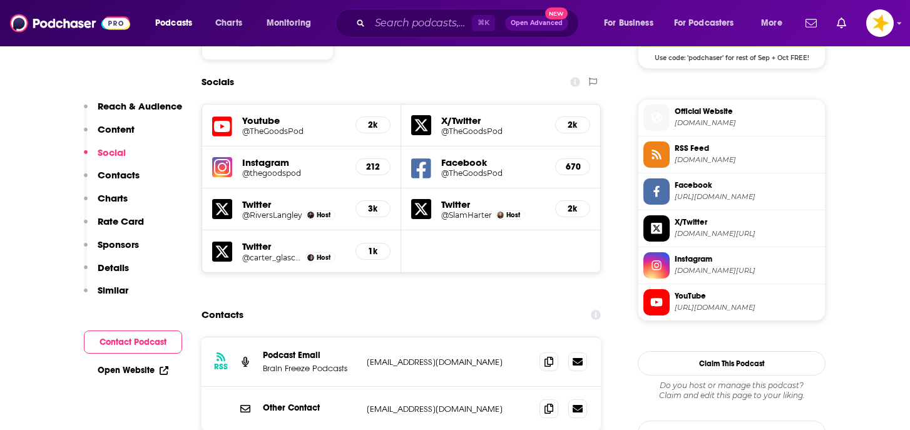
scroll to position [1079, 0]
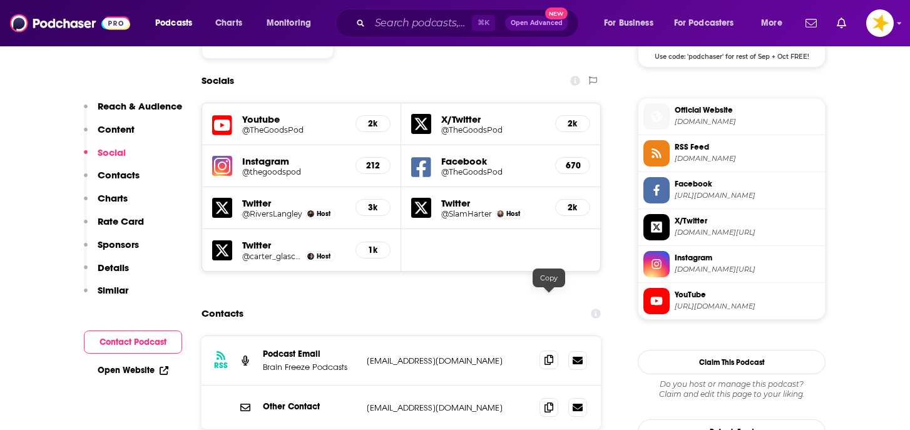
click at [545, 355] on icon at bounding box center [549, 360] width 9 height 10
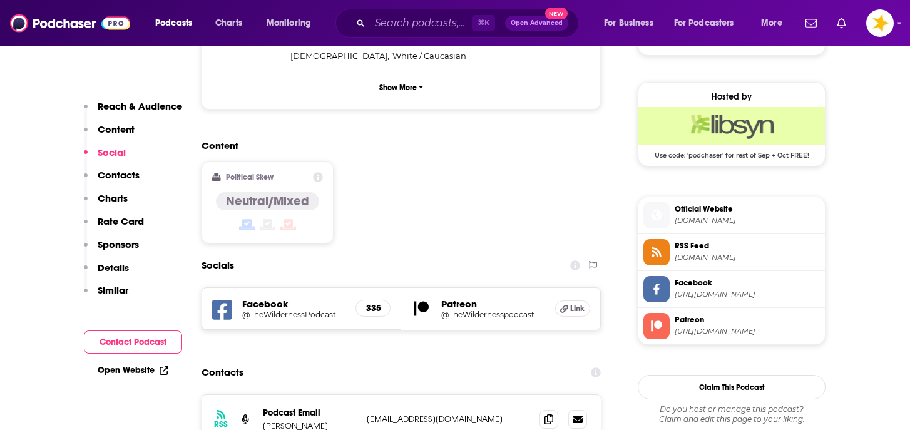
scroll to position [884, 0]
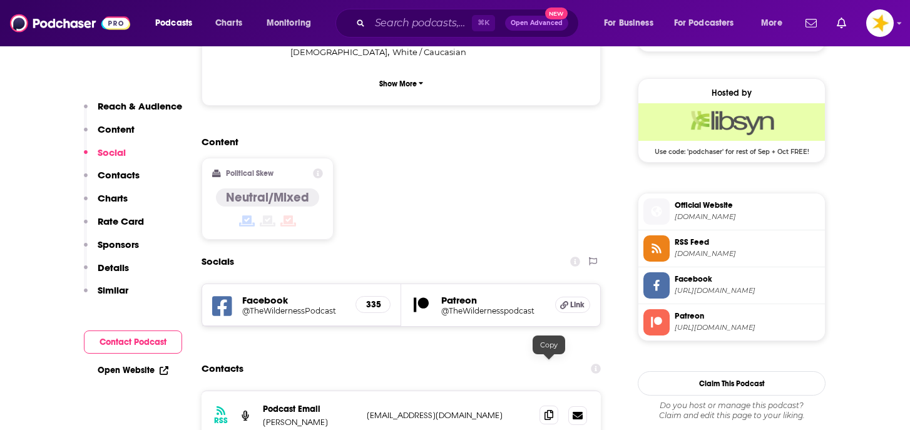
click at [547, 410] on icon at bounding box center [549, 415] width 9 height 10
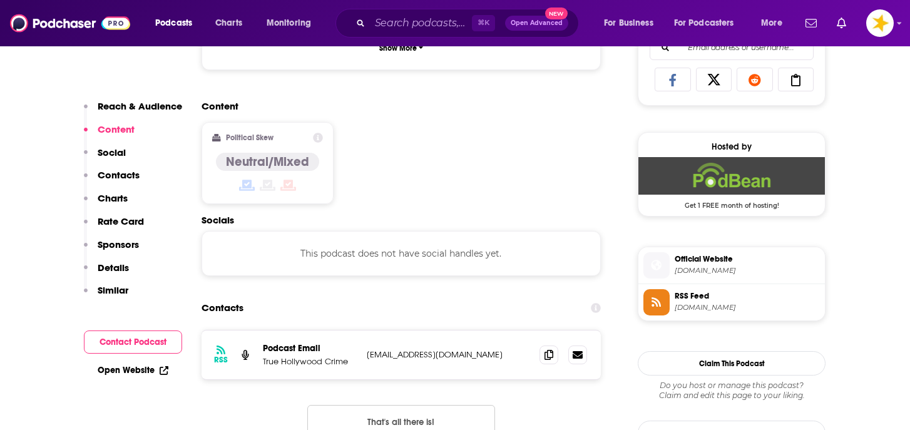
scroll to position [945, 0]
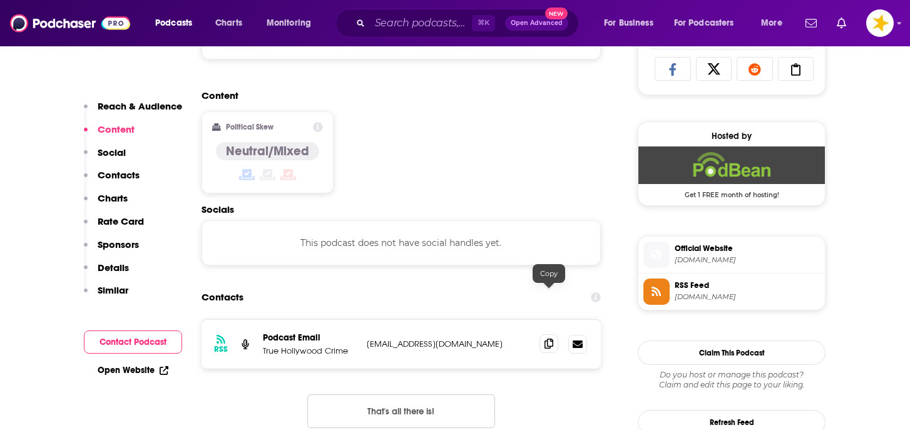
click at [547, 339] on icon at bounding box center [549, 344] width 9 height 10
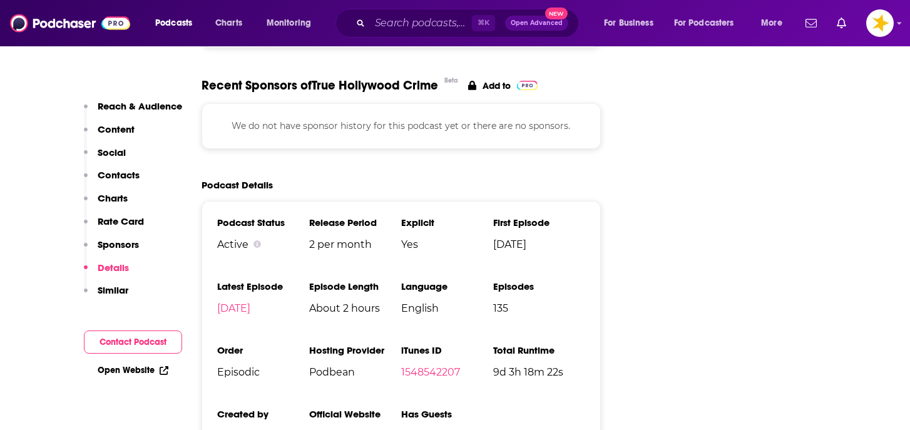
scroll to position [1635, 0]
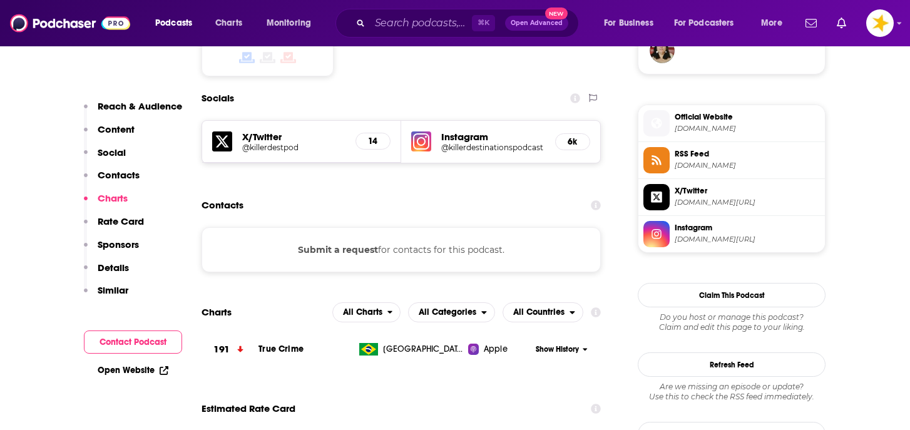
scroll to position [1061, 0]
click at [522, 143] on h5 "@killerdestinationspodcast" at bounding box center [493, 147] width 104 height 9
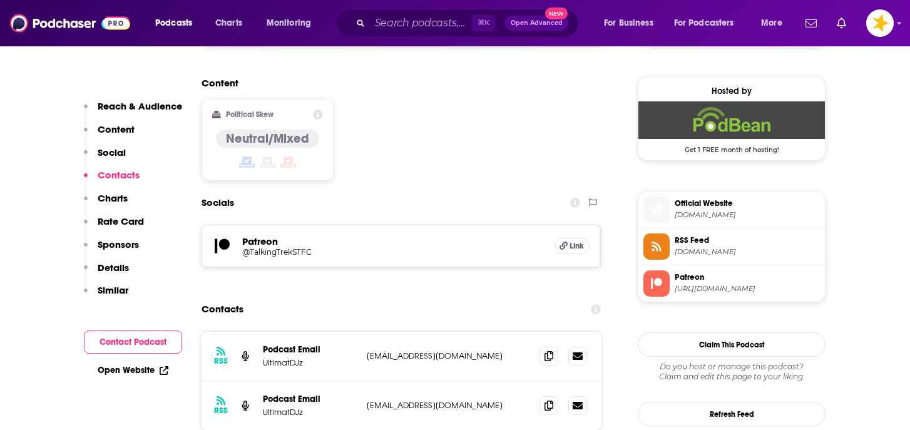
scroll to position [990, 0]
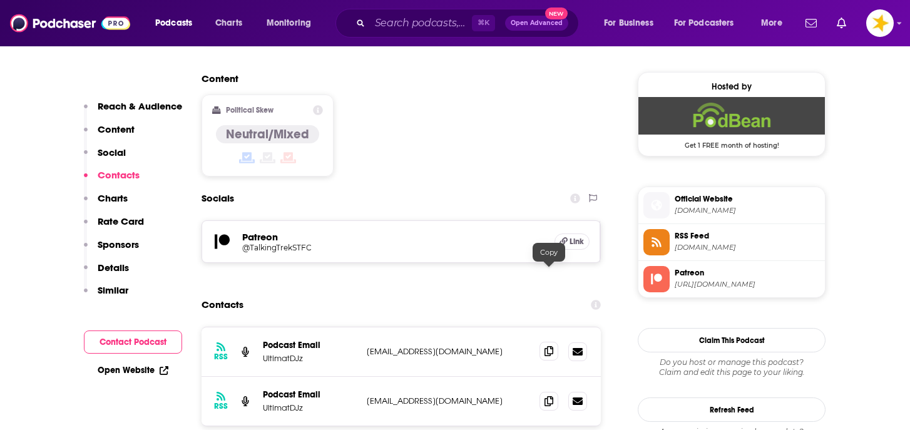
click at [553, 346] on icon at bounding box center [549, 351] width 9 height 10
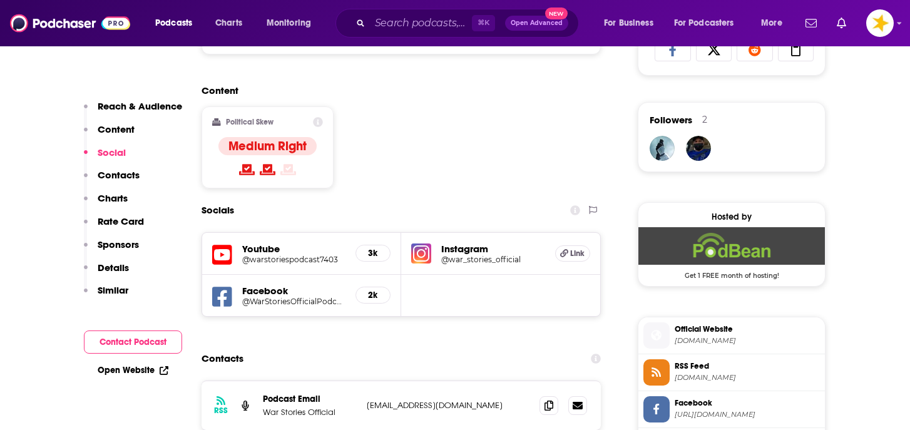
scroll to position [967, 0]
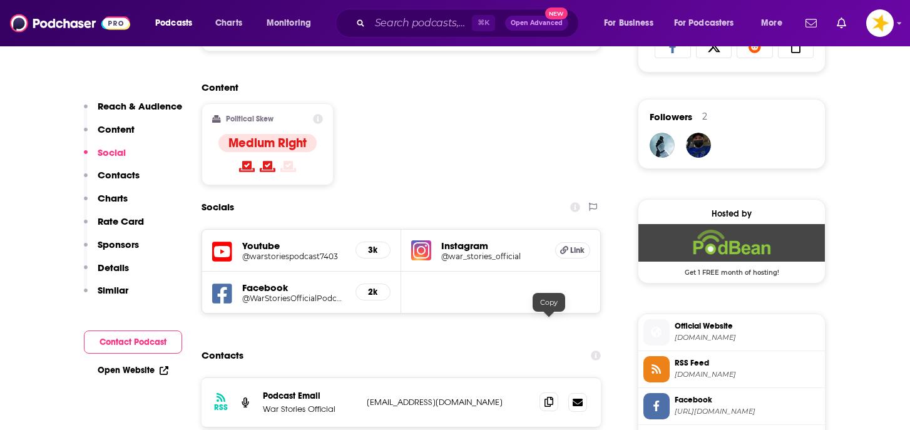
click at [552, 397] on icon at bounding box center [549, 402] width 9 height 10
